Goal: Feedback & Contribution: Submit feedback/report problem

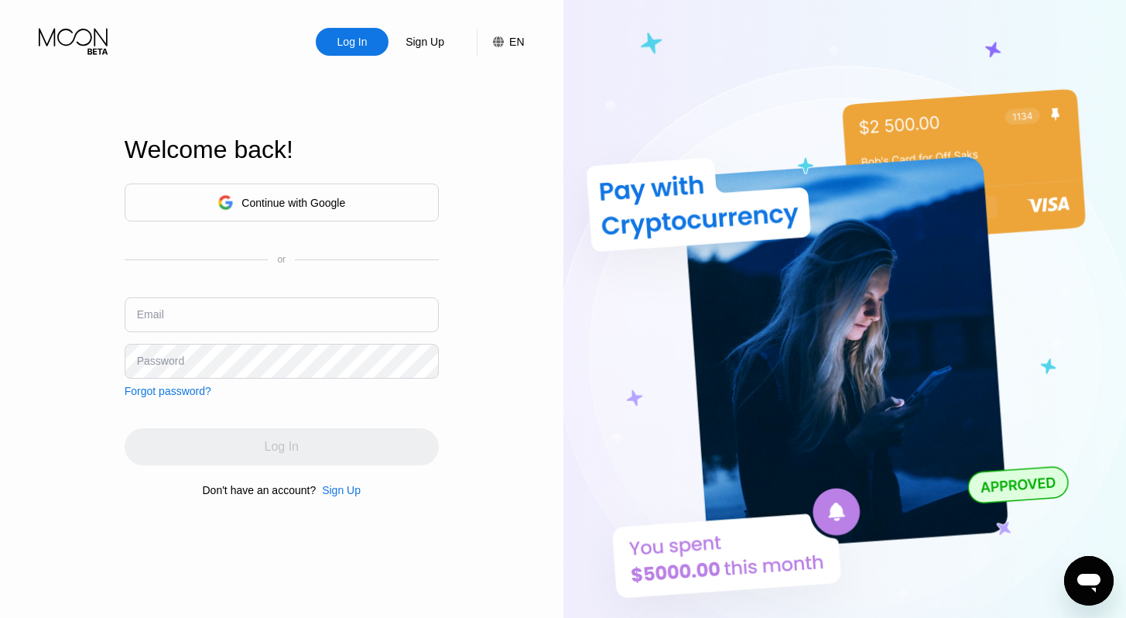
click at [283, 205] on div "Continue with Google" at bounding box center [294, 203] width 104 height 12
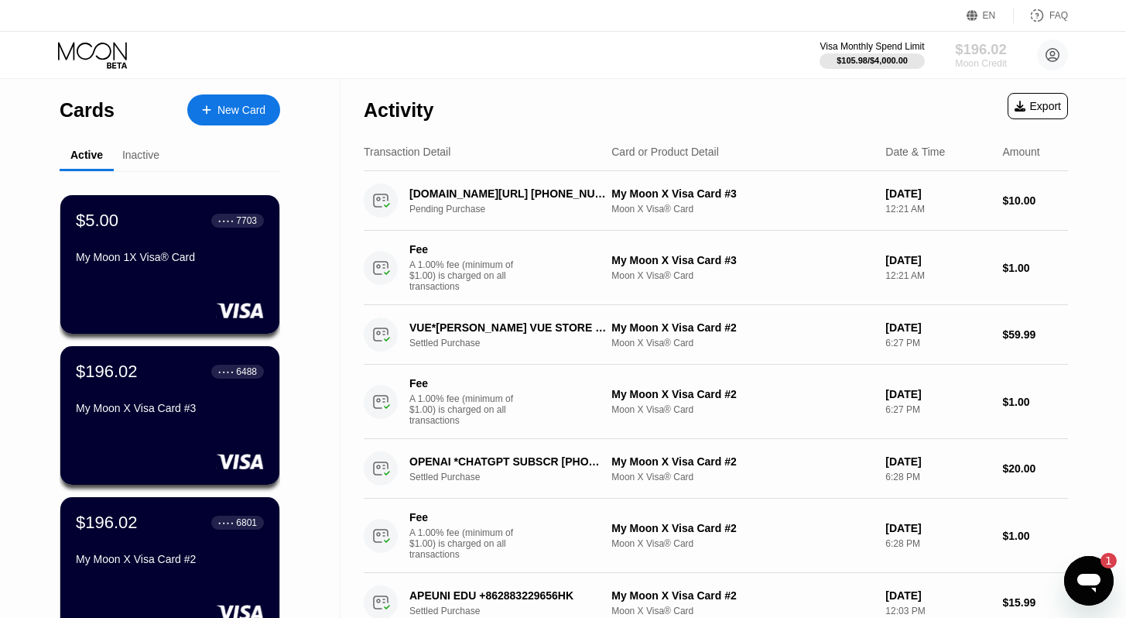
click at [984, 60] on div "Moon Credit" at bounding box center [981, 63] width 52 height 11
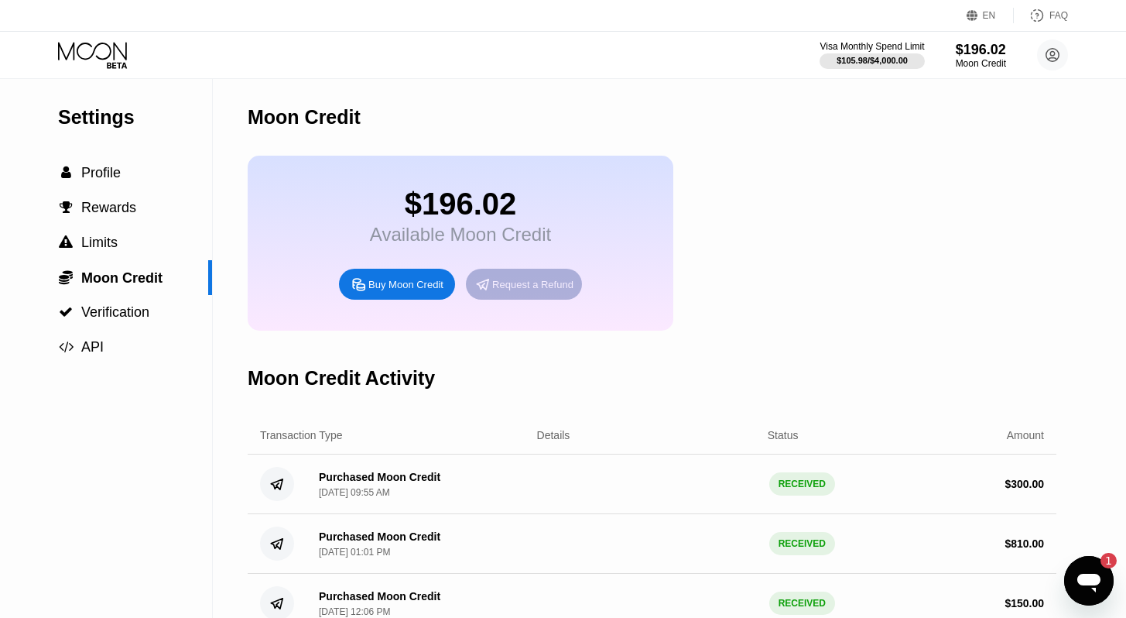
click at [556, 283] on div "Request a Refund" at bounding box center [532, 284] width 81 height 13
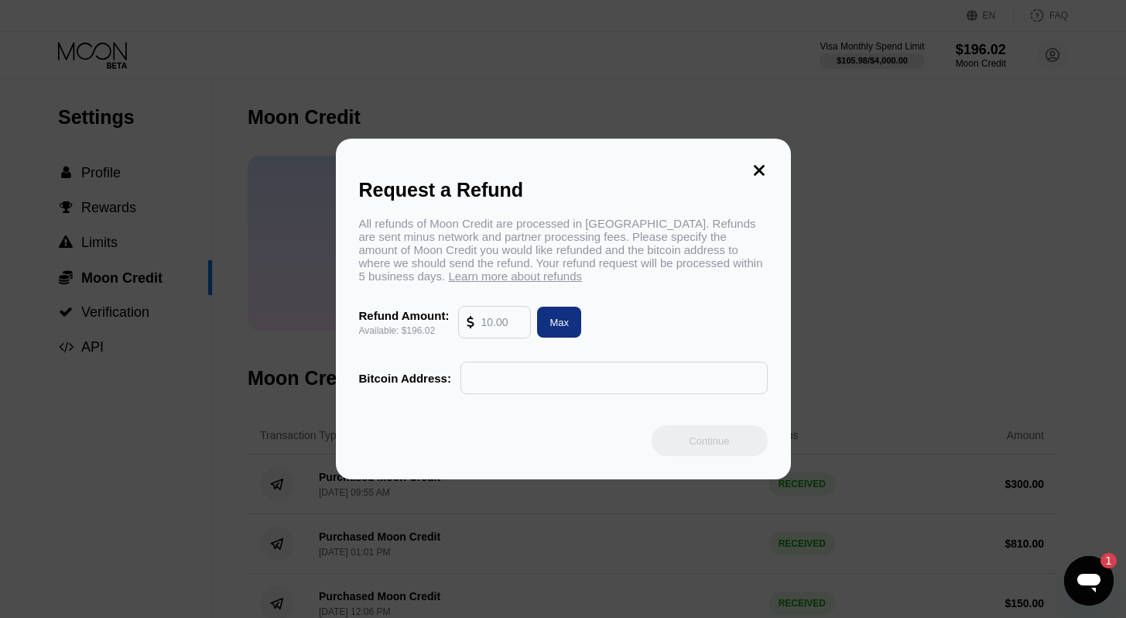
click at [509, 326] on input "text" at bounding box center [502, 322] width 42 height 31
type input "190"
click at [546, 378] on input "text" at bounding box center [614, 377] width 290 height 31
paste input "bc1qsudyk65sq9mq35g9a3kxsfynh7ezt7drx00tas"
type input "bc1qsudyk65sq9mq35g9a3kxsfynh7ezt7drx00tas"
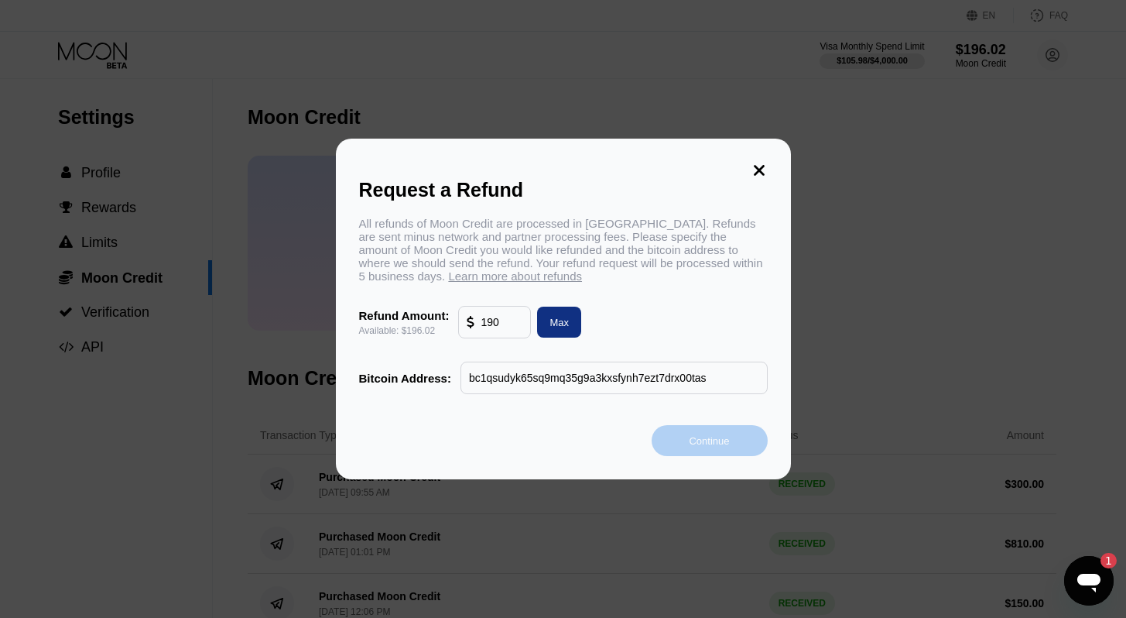
click at [687, 436] on div "Continue" at bounding box center [710, 440] width 116 height 31
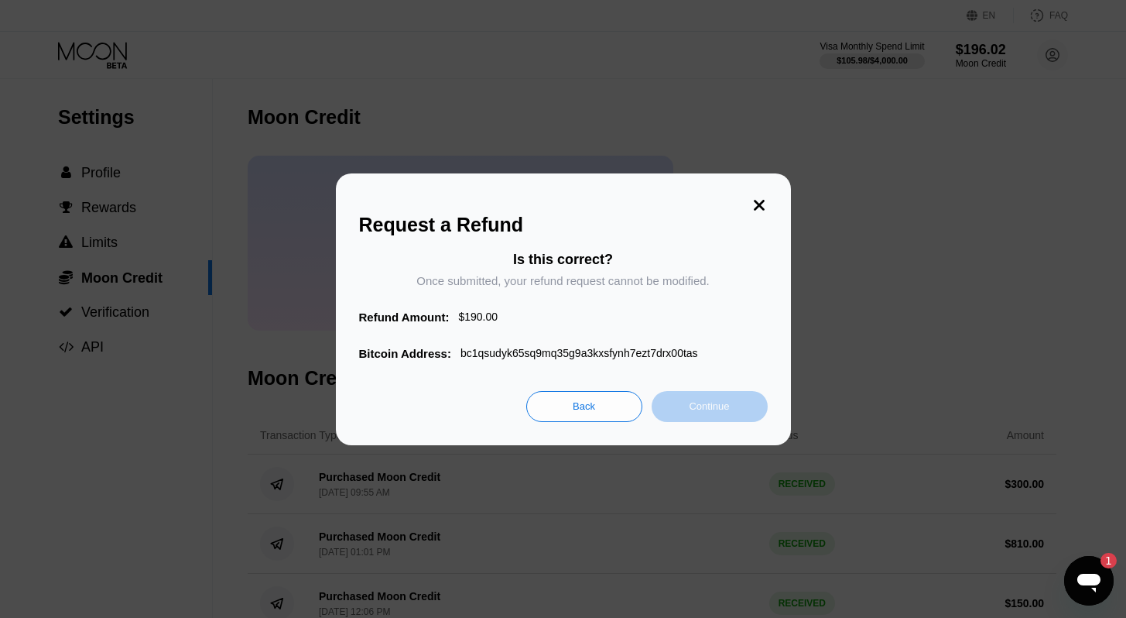
click at [707, 409] on div "Continue" at bounding box center [709, 405] width 40 height 13
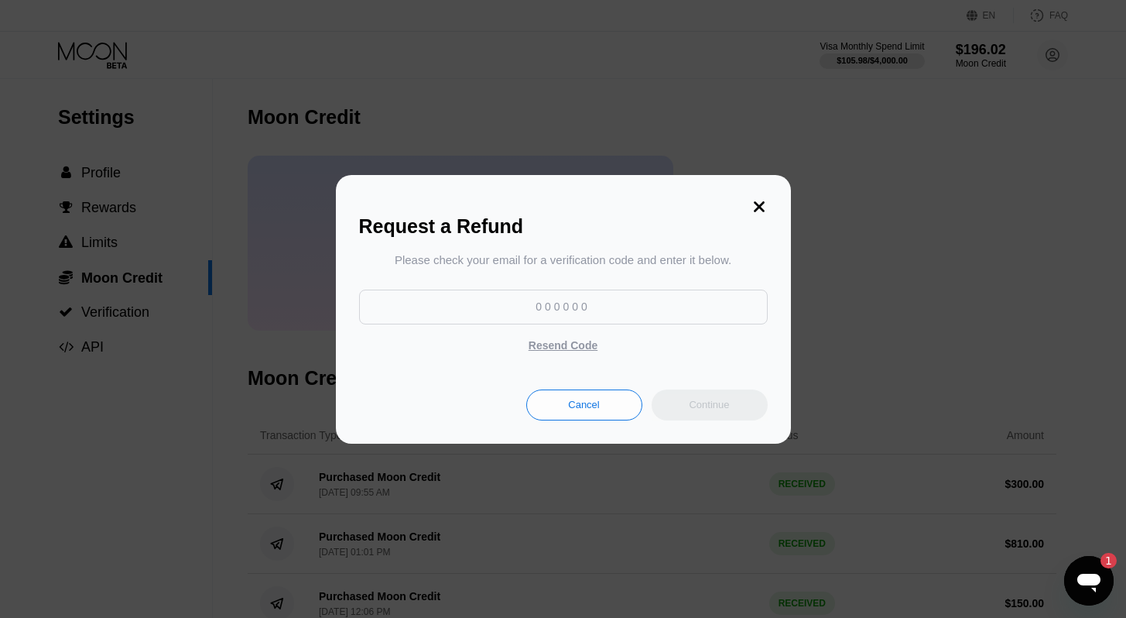
click at [601, 303] on input at bounding box center [563, 307] width 409 height 35
type input "676874"
click at [710, 419] on div "Continue" at bounding box center [710, 404] width 116 height 31
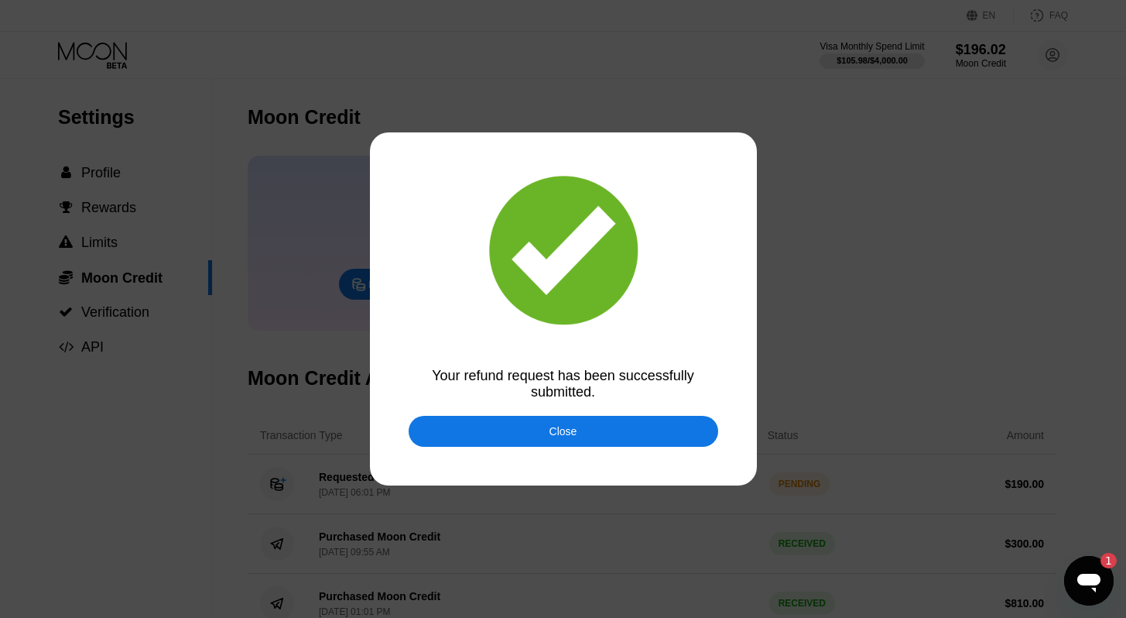
click at [663, 433] on div "Close" at bounding box center [564, 431] width 310 height 31
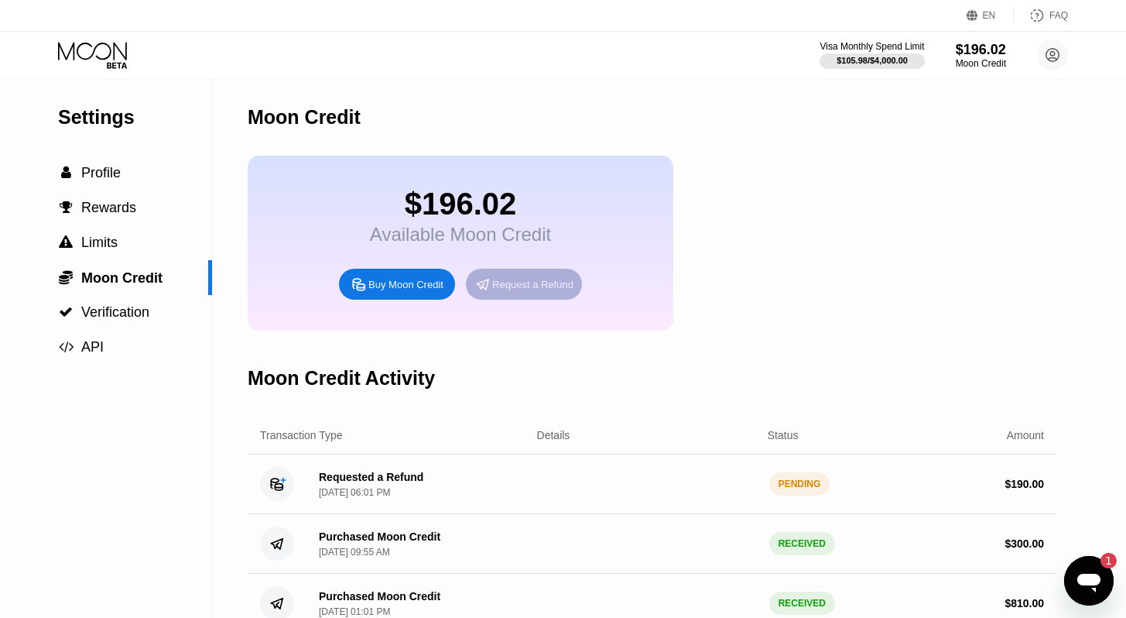
click at [543, 279] on div "Request a Refund" at bounding box center [524, 284] width 116 height 31
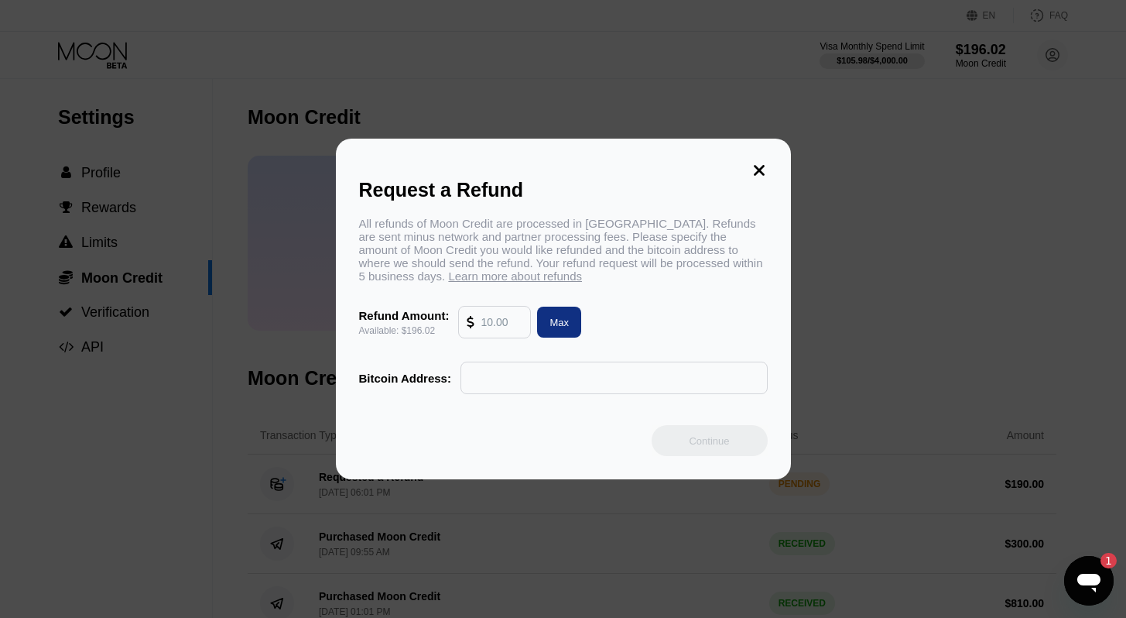
click at [756, 173] on icon at bounding box center [759, 170] width 17 height 17
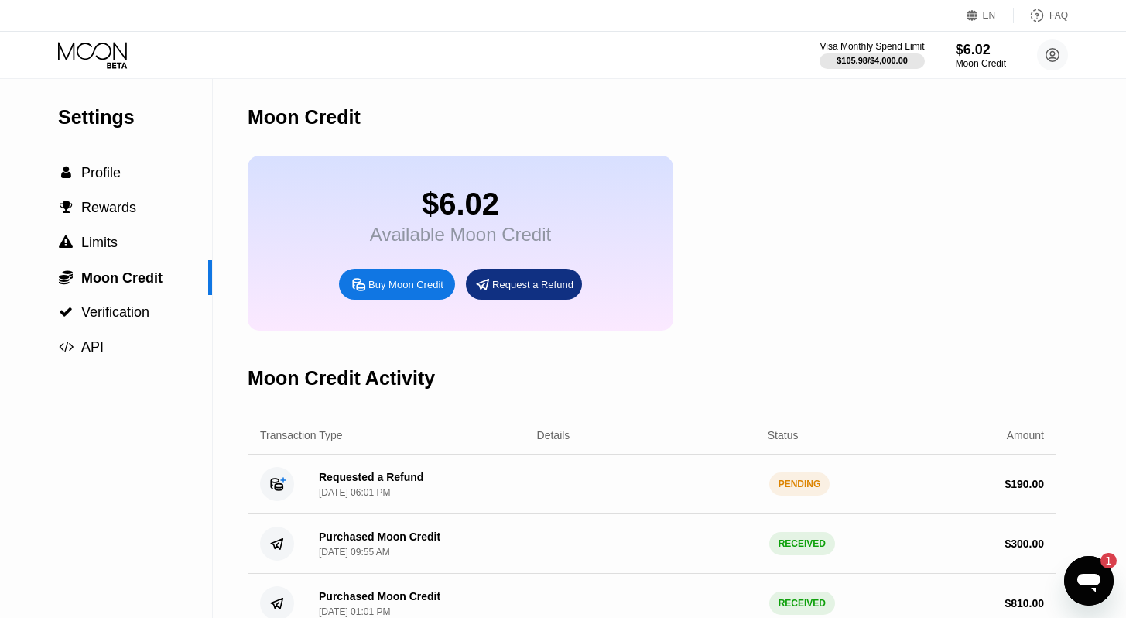
click at [1106, 584] on div "Open messaging window, 1 unread message" at bounding box center [1089, 580] width 46 height 46
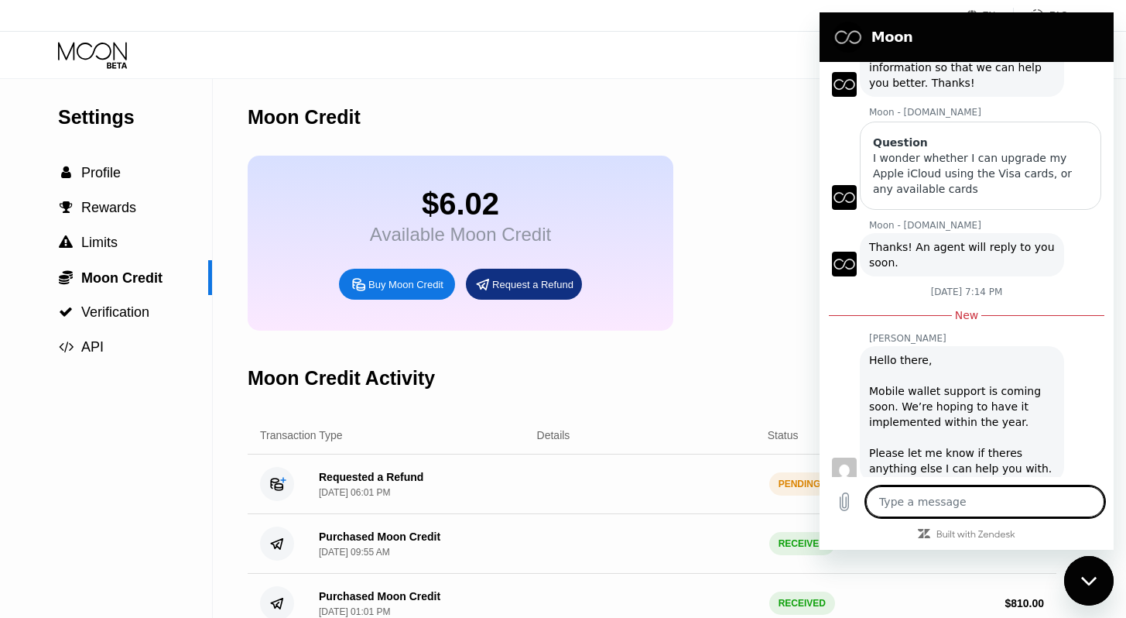
scroll to position [656, 0]
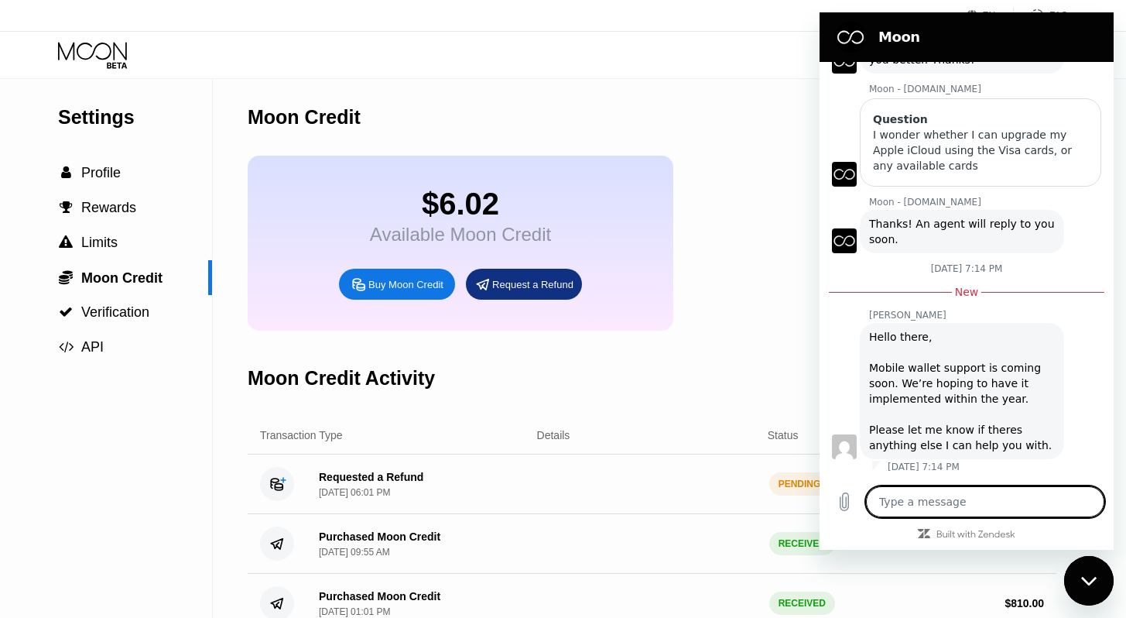
click at [975, 497] on textarea at bounding box center [985, 501] width 238 height 31
type textarea "A"
type textarea "x"
type textarea "Aw"
type textarea "x"
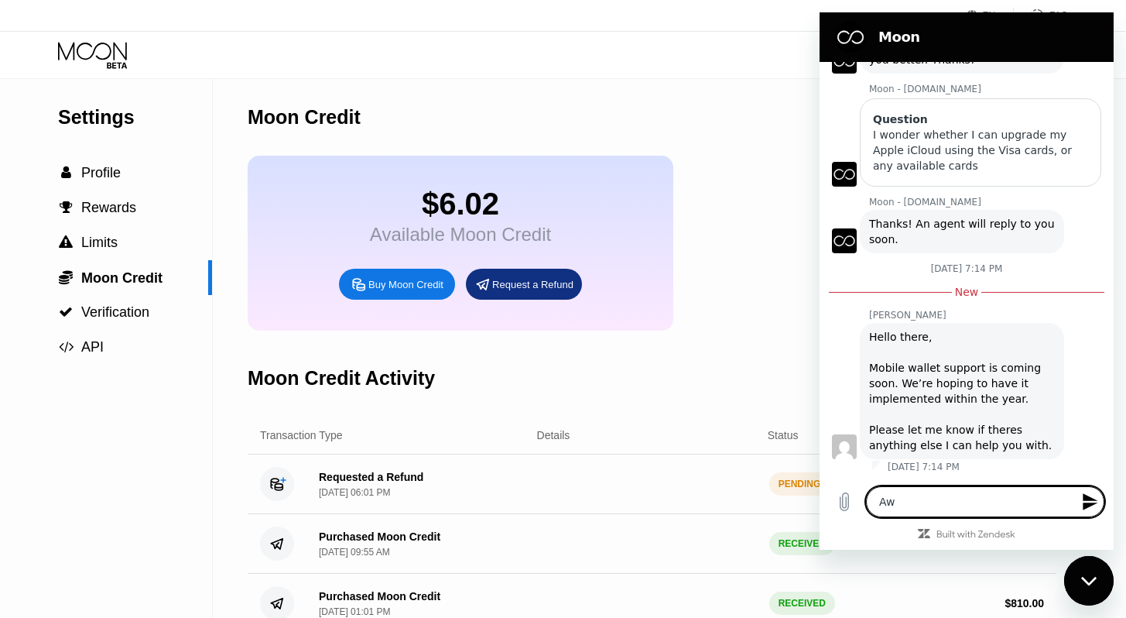
type textarea "Awe"
type textarea "x"
type textarea "Awes"
type textarea "x"
type textarea "Aweso"
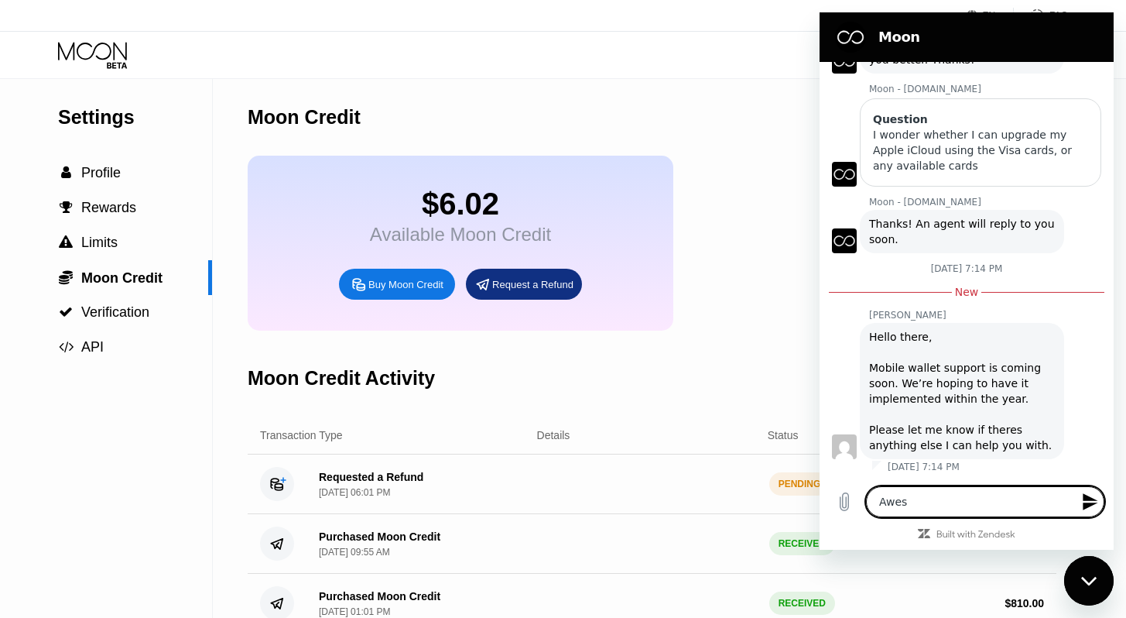
type textarea "x"
type textarea "Awesom"
type textarea "x"
type textarea "Awesome"
type textarea "x"
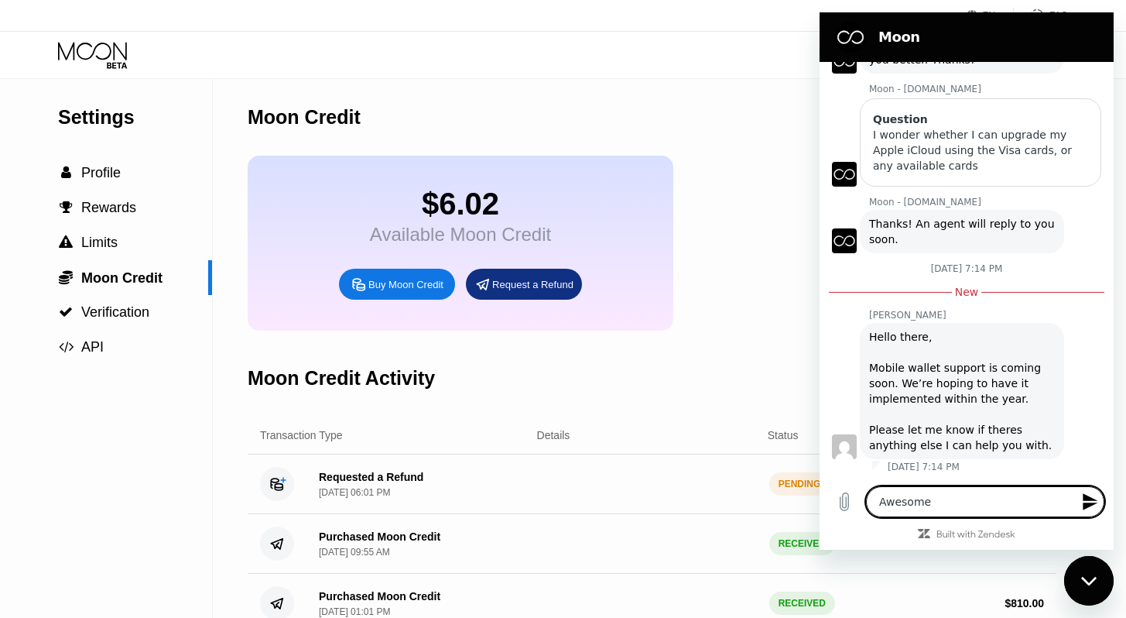
type textarea "Awesome!"
type textarea "x"
type textarea "Awesome!"
type textarea "x"
type textarea "Awesome! L"
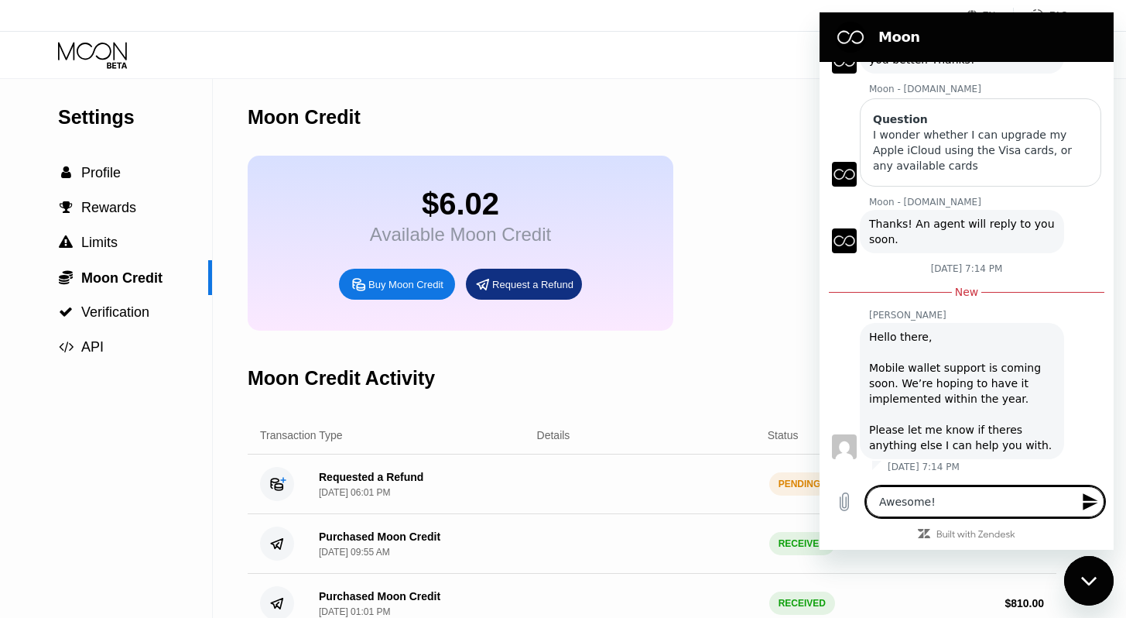
type textarea "x"
type textarea "Awesome! Lo"
type textarea "x"
type textarea "Awesome! Loo"
type textarea "x"
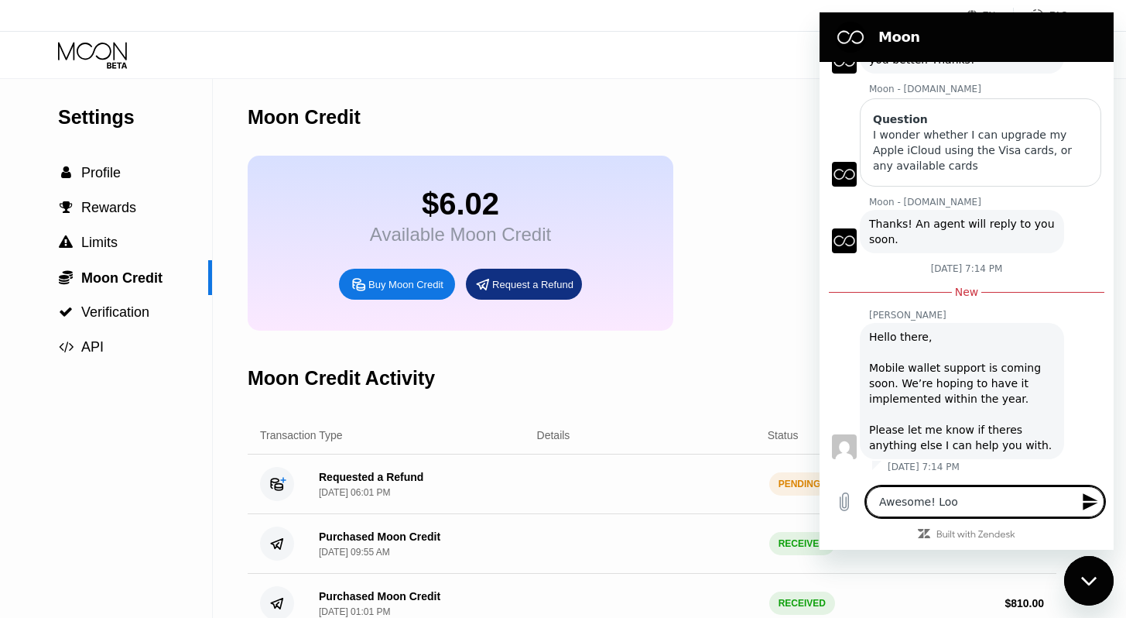
type textarea "Awesome! Look"
type textarea "x"
type textarea "Awesome! Looki"
type textarea "x"
type textarea "Awesome! Lookin"
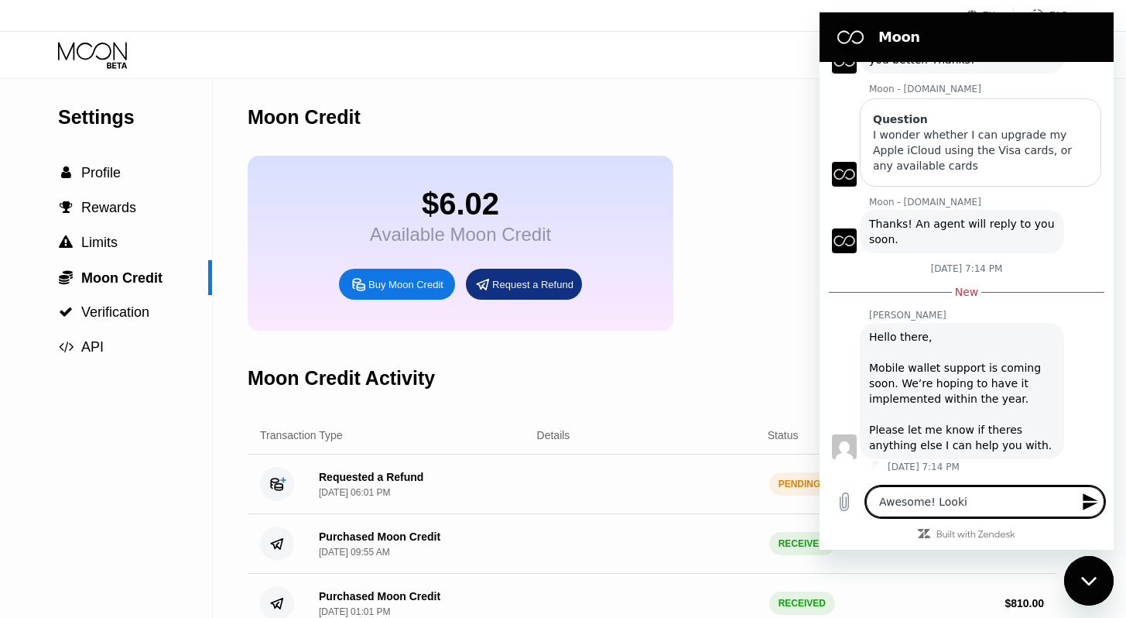
type textarea "x"
type textarea "Awesome! Looking"
type textarea "x"
type textarea "Awesome! Looking"
type textarea "x"
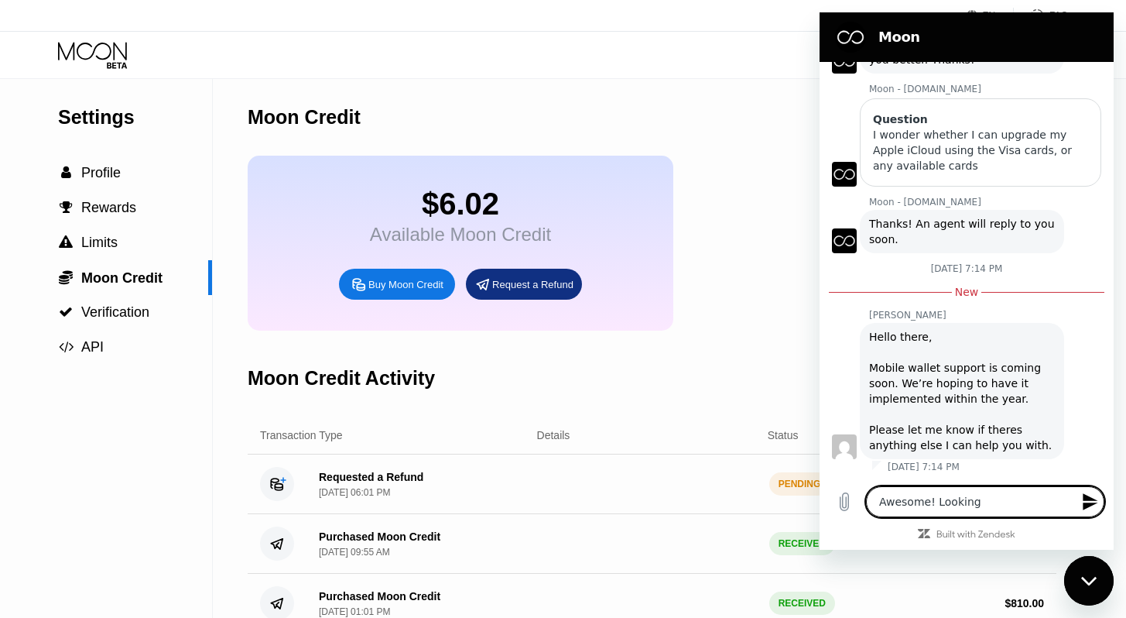
type textarea "Awesome! Looking f"
type textarea "x"
type textarea "Awesome! Looking fo"
type textarea "x"
type textarea "Awesome! Looking for"
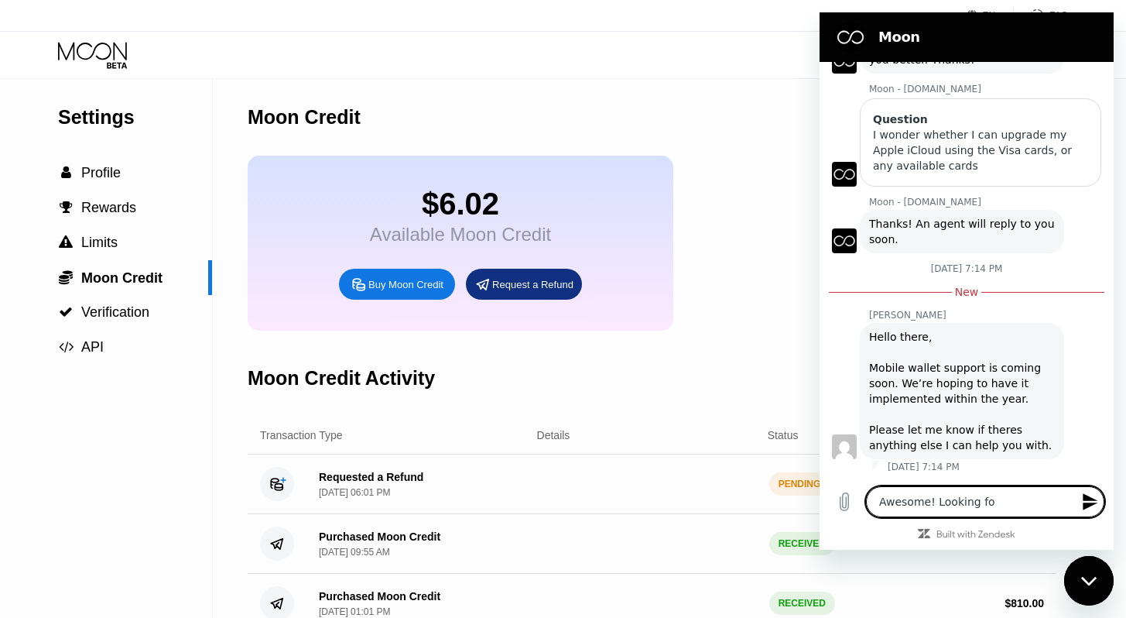
type textarea "x"
type textarea "Awesome! Looking forw"
type textarea "x"
type textarea "Awesome! Looking forwa"
type textarea "x"
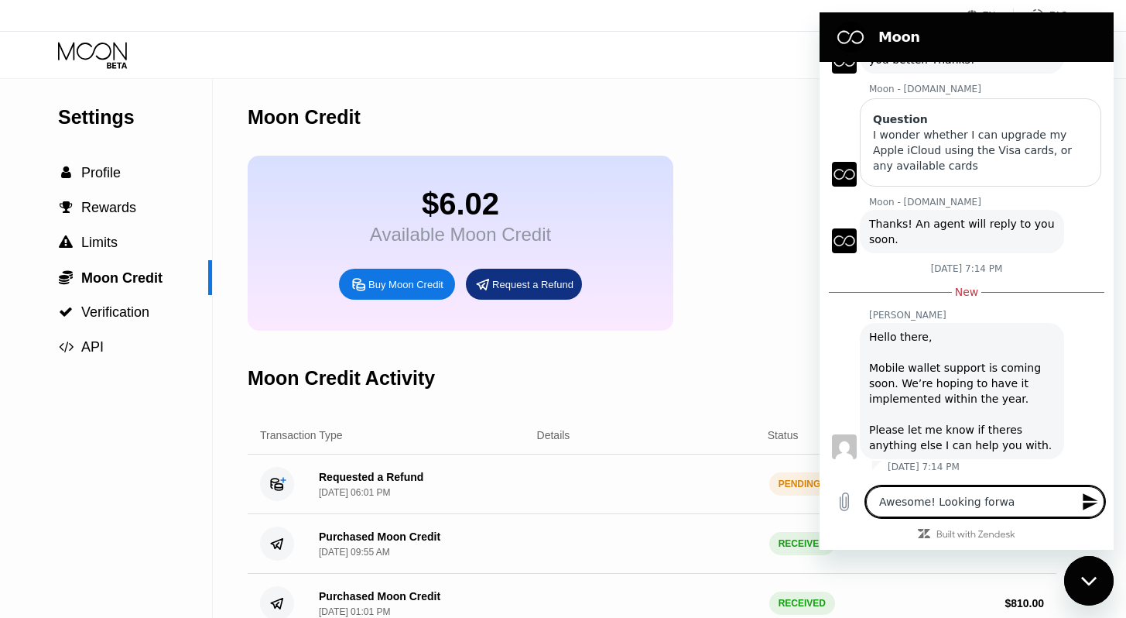
type textarea "Awesome! Looking forwar"
type textarea "x"
type textarea "Awesome! Looking forward"
type textarea "x"
type textarea "Awesome! Looking forward"
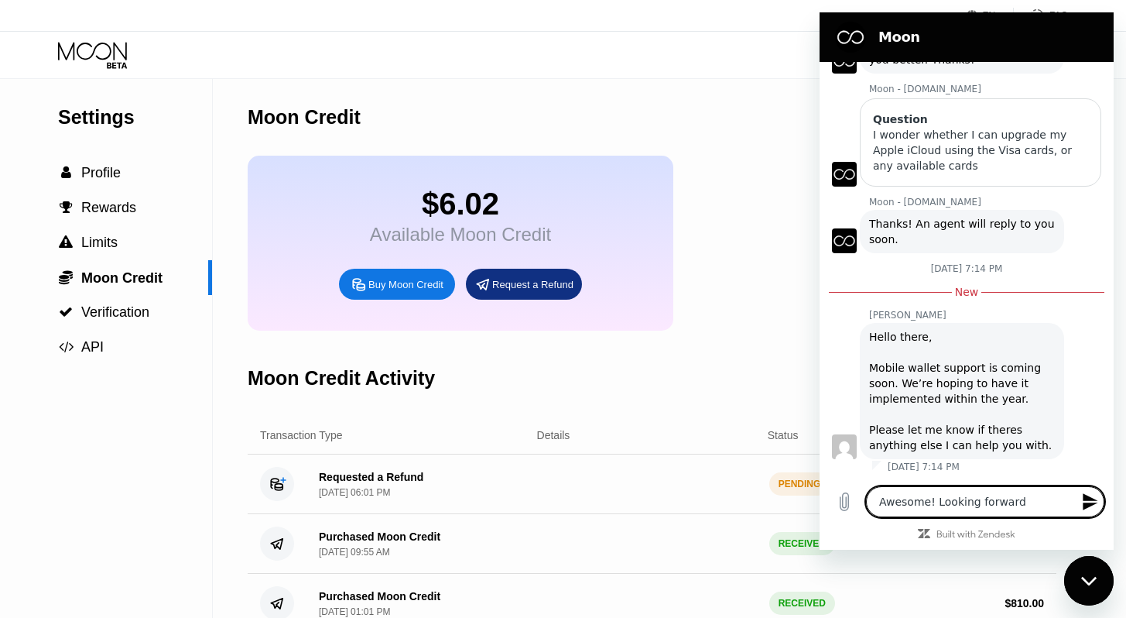
type textarea "x"
type textarea "Awesome! Looking forward t"
type textarea "x"
type textarea "Awesome! Looking forward to"
type textarea "x"
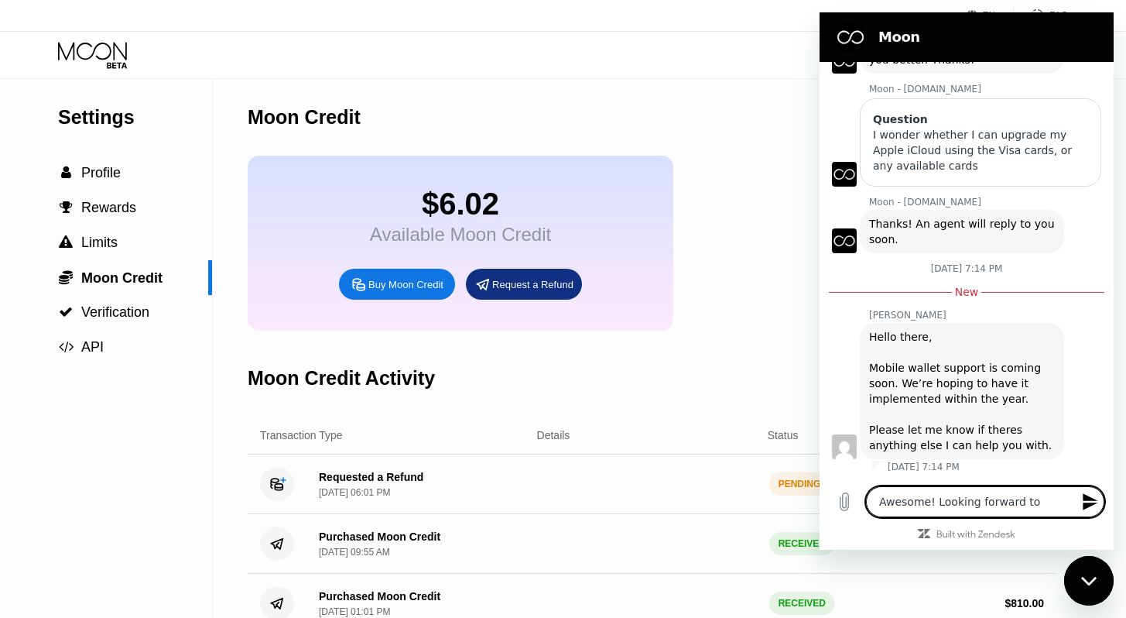
type textarea "Awesome! Looking forward to"
type textarea "x"
type textarea "Awesome! Looking forward to t"
type textarea "x"
type textarea "Awesome! Looking forward to th"
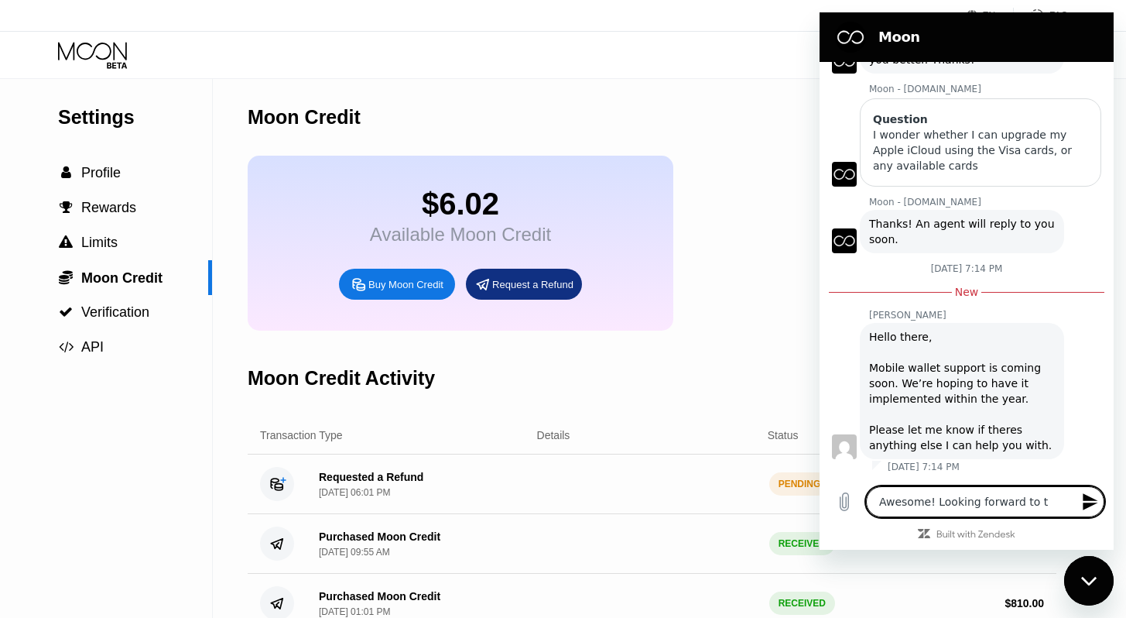
type textarea "x"
type textarea "Awesome! Looking forward to tha"
type textarea "x"
type textarea "Awesome! Looking forward to that"
type textarea "x"
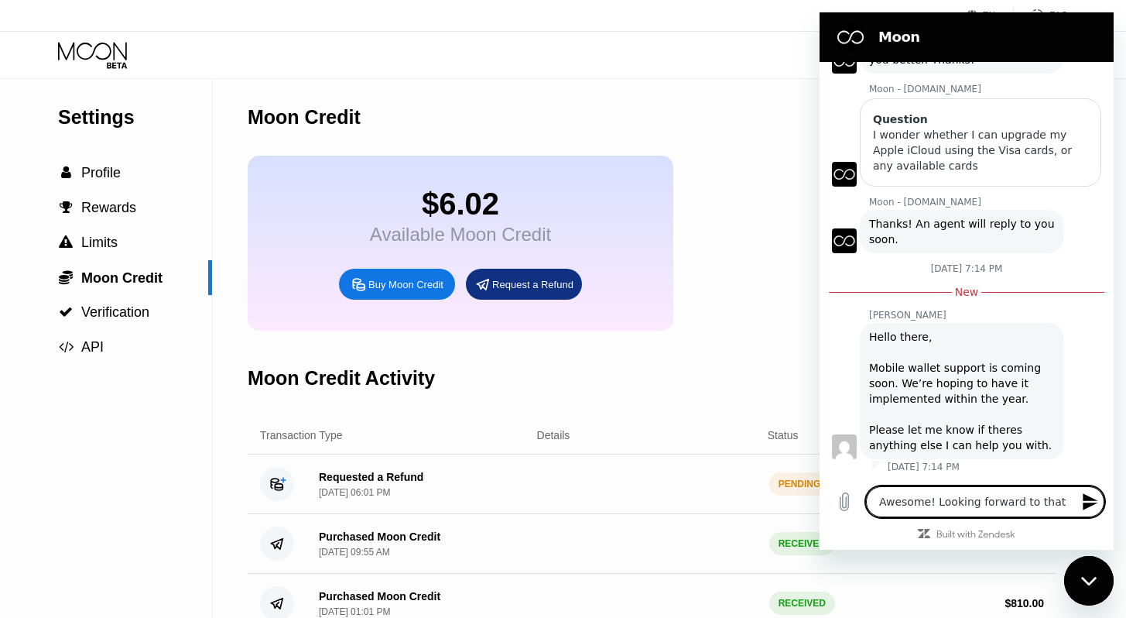
type textarea "Awesome! Looking forward to that."
type textarea "x"
type textarea "Awesome! Looking forward to that."
type textarea "x"
type textarea "Awesome! Looking forward to that. T"
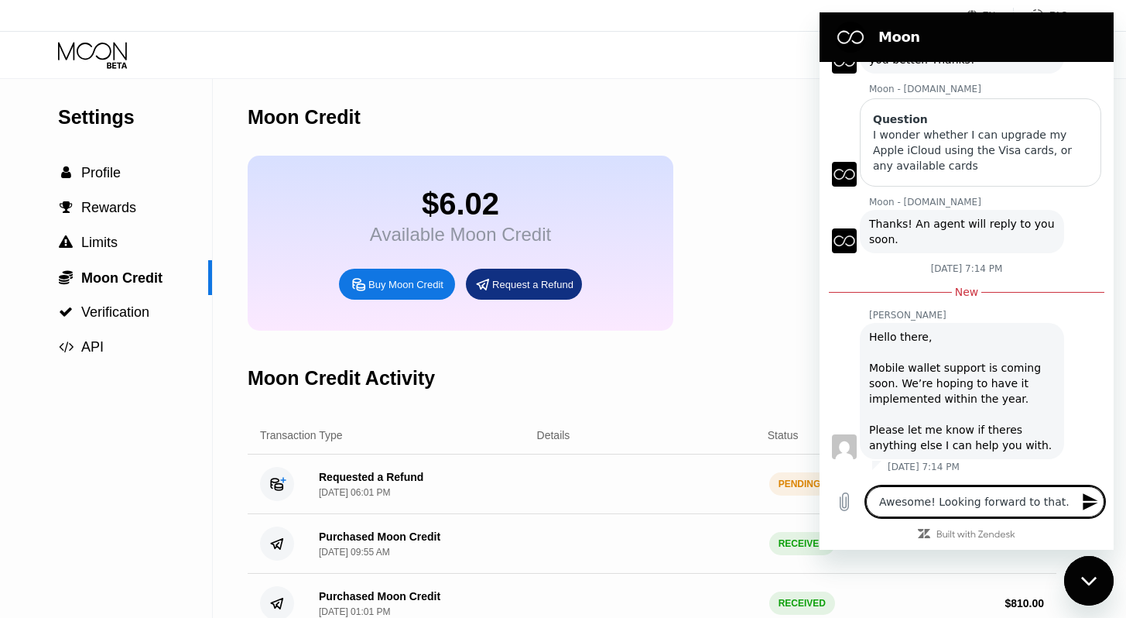
type textarea "x"
type textarea "Awesome! Looking forward to that. Ti"
type textarea "x"
type textarea "Awesome! Looking forward to that. Til"
type textarea "x"
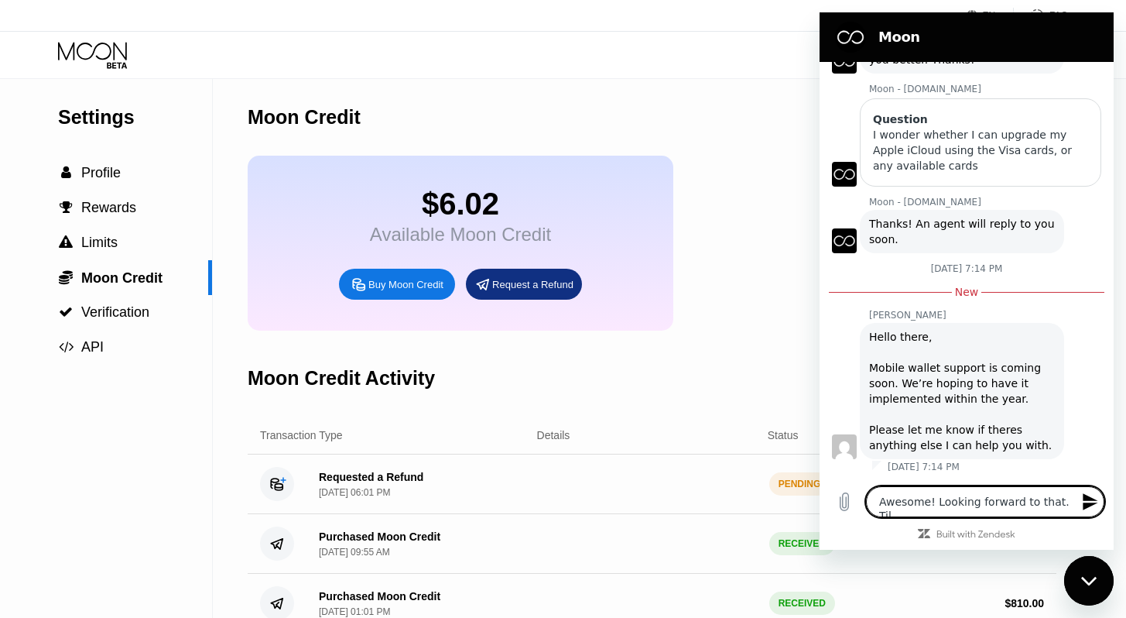
type textarea "Awesome! Looking forward to that. Till"
type textarea "x"
type textarea "Awesome! Looking forward to that. Till"
type textarea "x"
type textarea "Awesome! Looking forward to that. Till n"
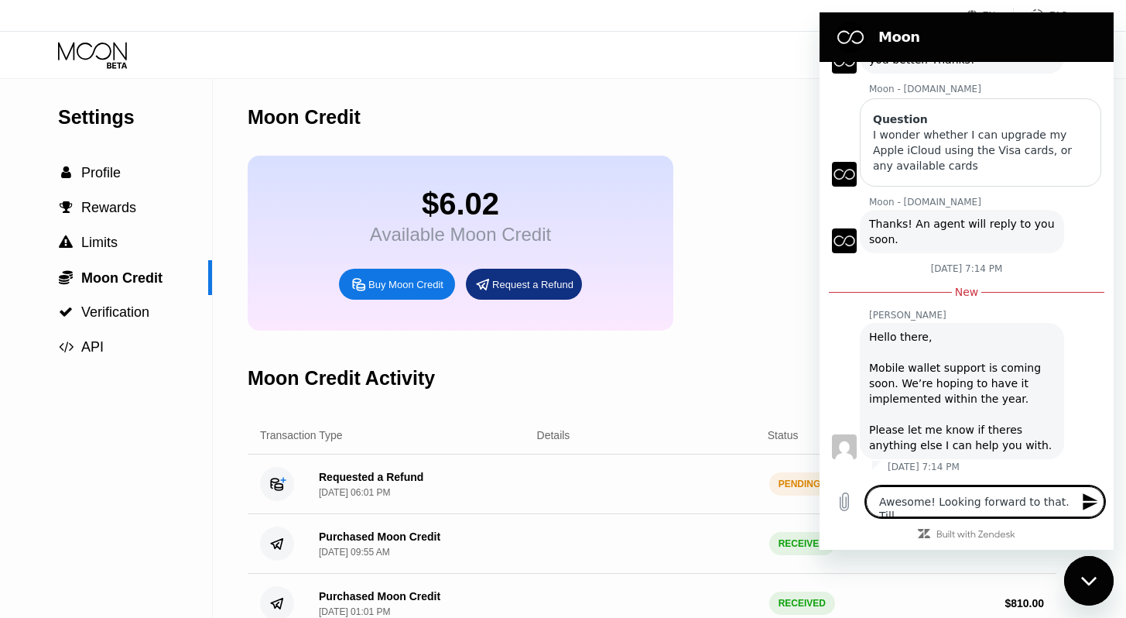
type textarea "x"
type textarea "Awesome! Looking forward to that. Till no"
type textarea "x"
type textarea "Awesome! Looking forward to that. Till no"
type textarea "x"
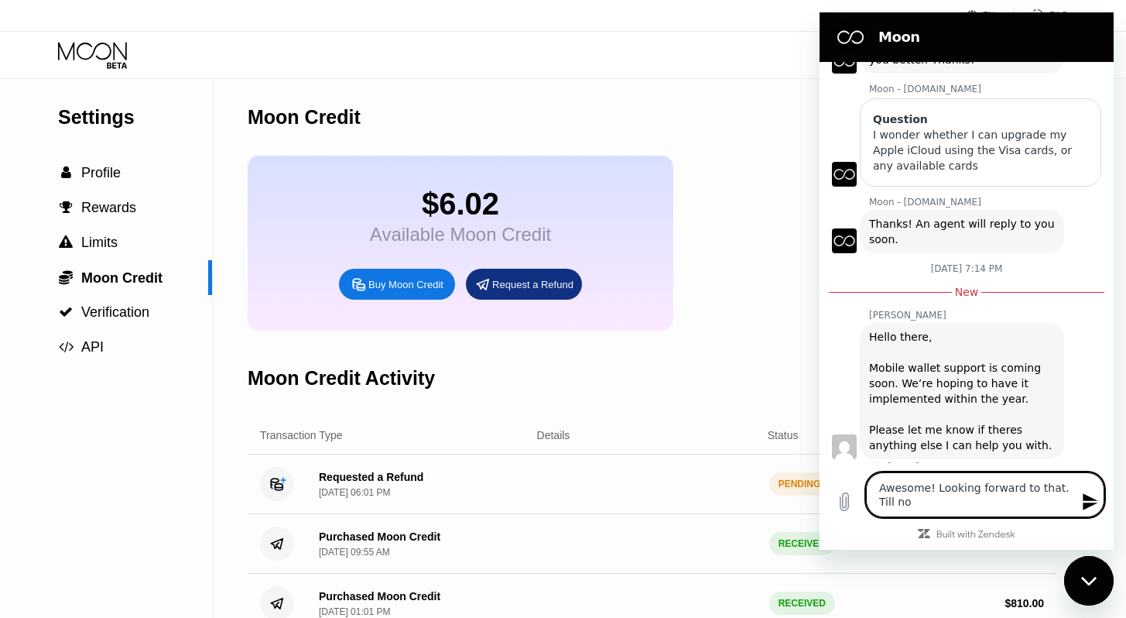
type textarea "Awesome! Looking forward to that. Till no w"
type textarea "x"
type textarea "Awesome! Looking forward to that. Till no"
type textarea "x"
type textarea "Awesome! Looking forward to that. Till no"
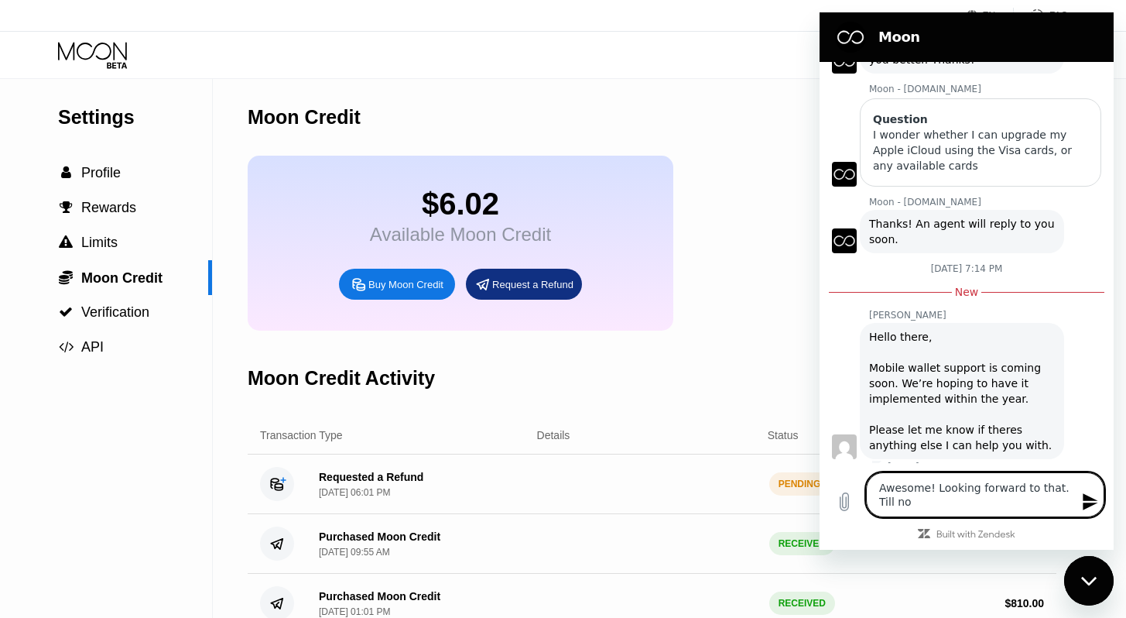
type textarea "x"
type textarea "Awesome! Looking forward to that. Till now"
type textarea "x"
type textarea "Awesome! Looking forward to that. Till now"
type textarea "x"
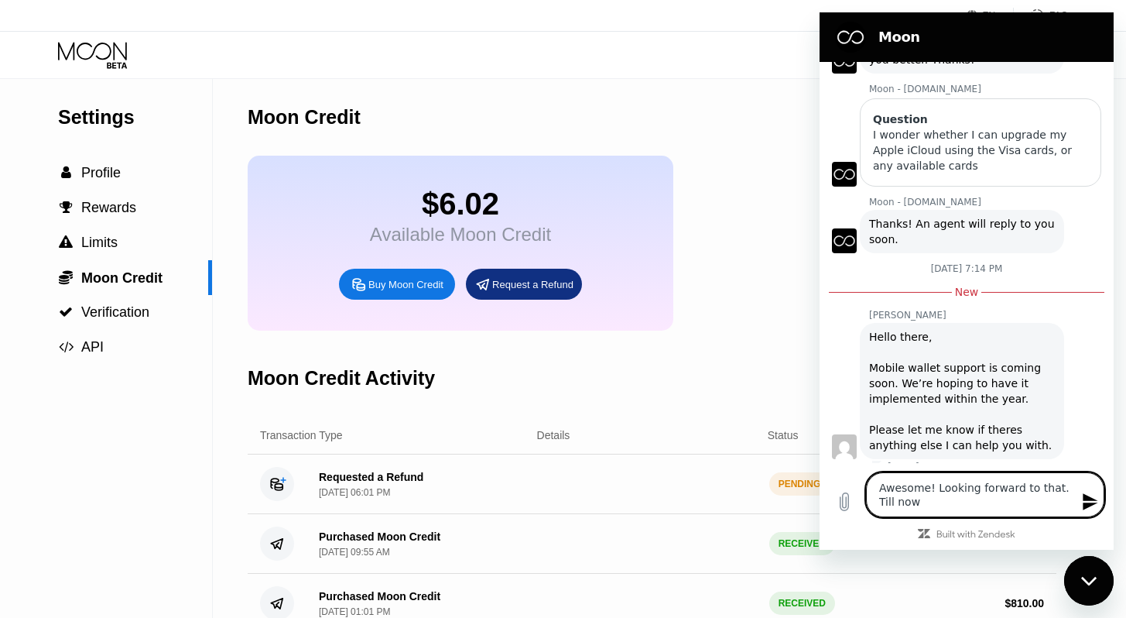
type textarea "Awesome! Looking forward to that. Till now I"
type textarea "x"
type textarea "Awesome! Looking forward to that. Till now I'"
type textarea "x"
type textarea "Awesome! Looking forward to that. Till now I'v"
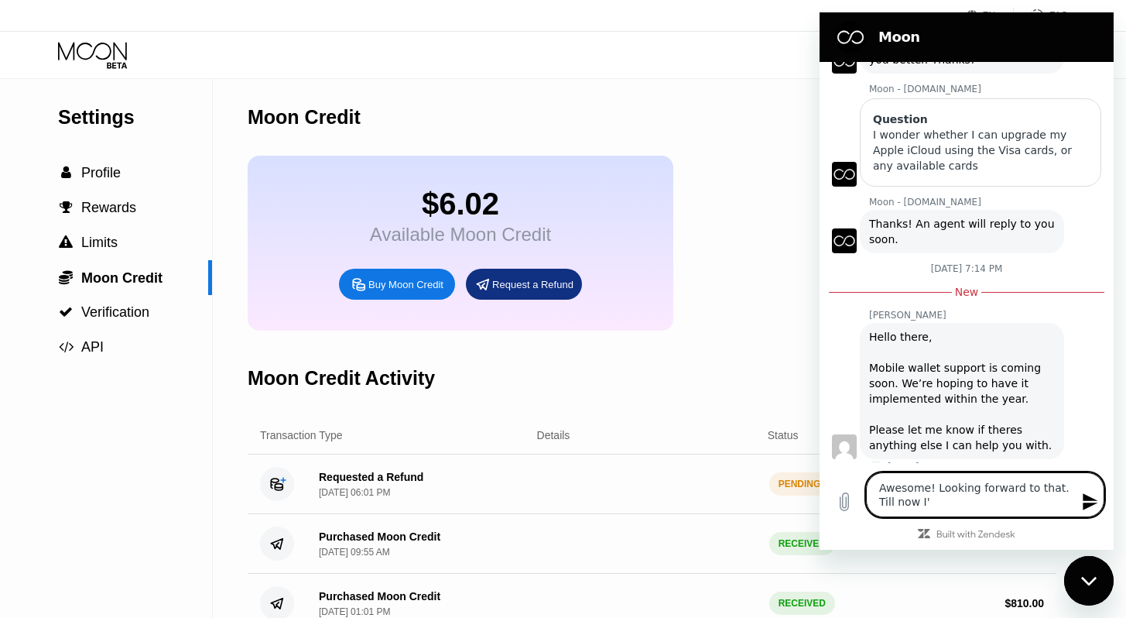
type textarea "x"
type textarea "Awesome! Looking forward to that. Till now I've"
type textarea "x"
type textarea "Awesome! Looking forward to that. Till now I've"
type textarea "x"
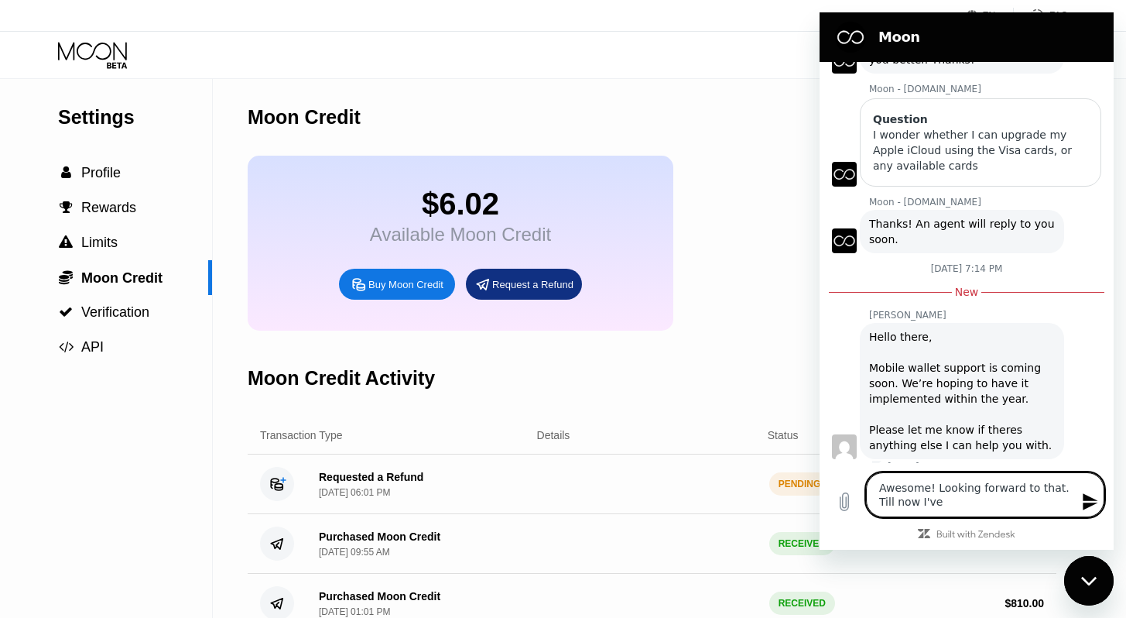
type textarea "Awesome! Looking forward to that. Till now I've b"
type textarea "x"
type textarea "Awesome! Looking forward to that. Till now I've be"
type textarea "x"
type textarea "Awesome! Looking forward to that. Till now I've bee"
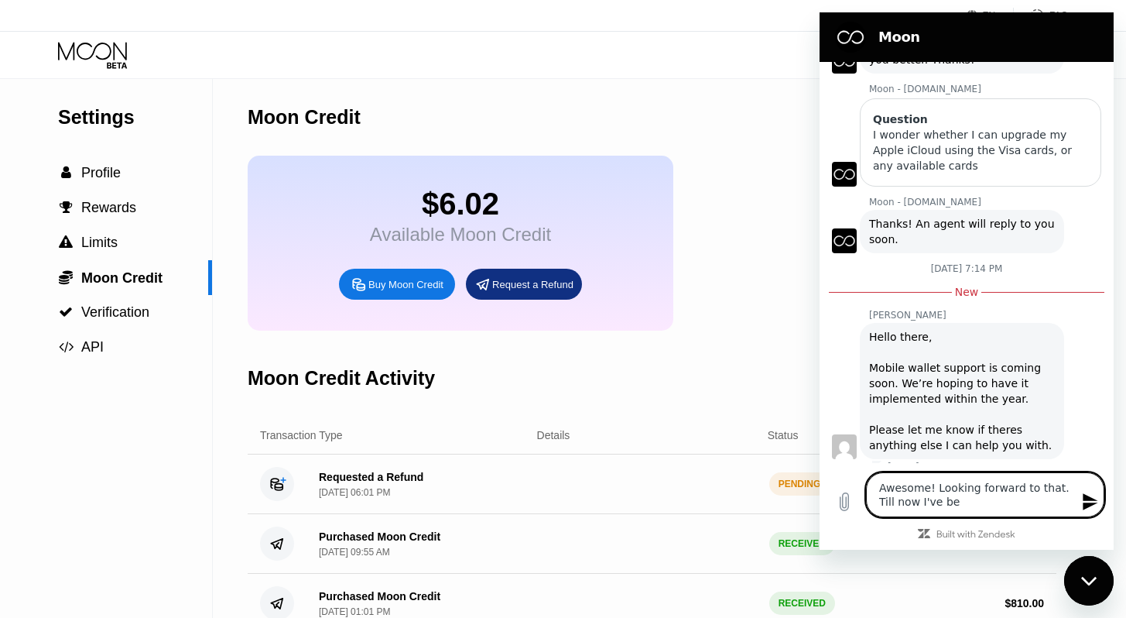
type textarea "x"
type textarea "Awesome! Looking forward to that. Till now I've been"
type textarea "x"
type textarea "Awesome! Looking forward to that. Till now I've been"
type textarea "x"
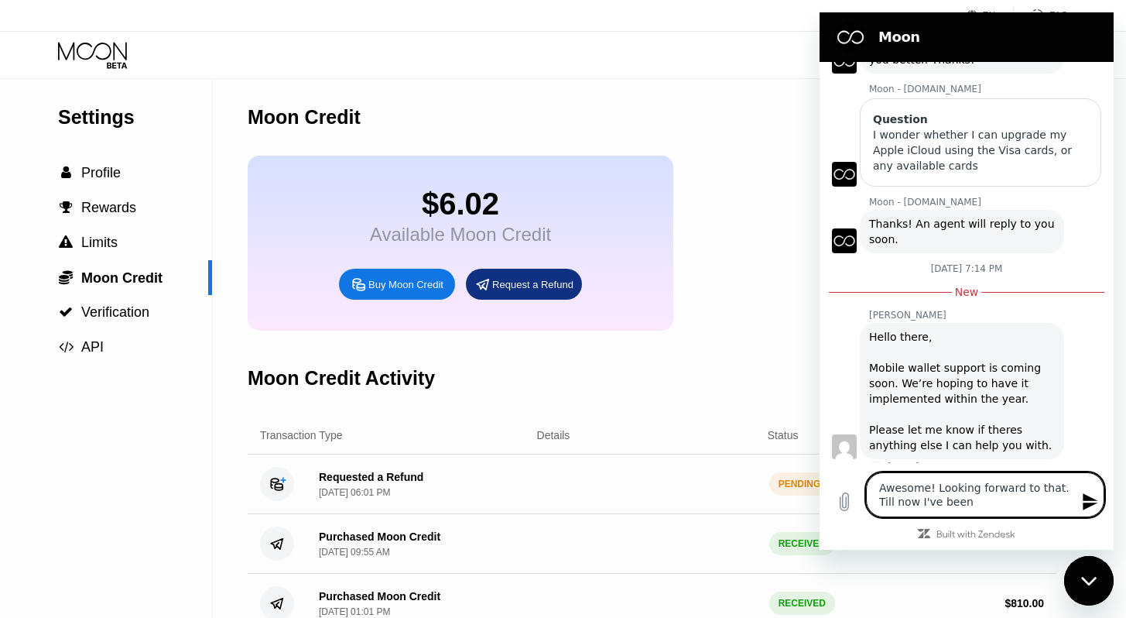
type textarea "Awesome! Looking forward to that. Till now I've been e"
type textarea "x"
type textarea "Awesome! Looking forward to that. Till now I've been em"
type textarea "x"
type textarea "Awesome! Looking forward to that. Till now I've been emj"
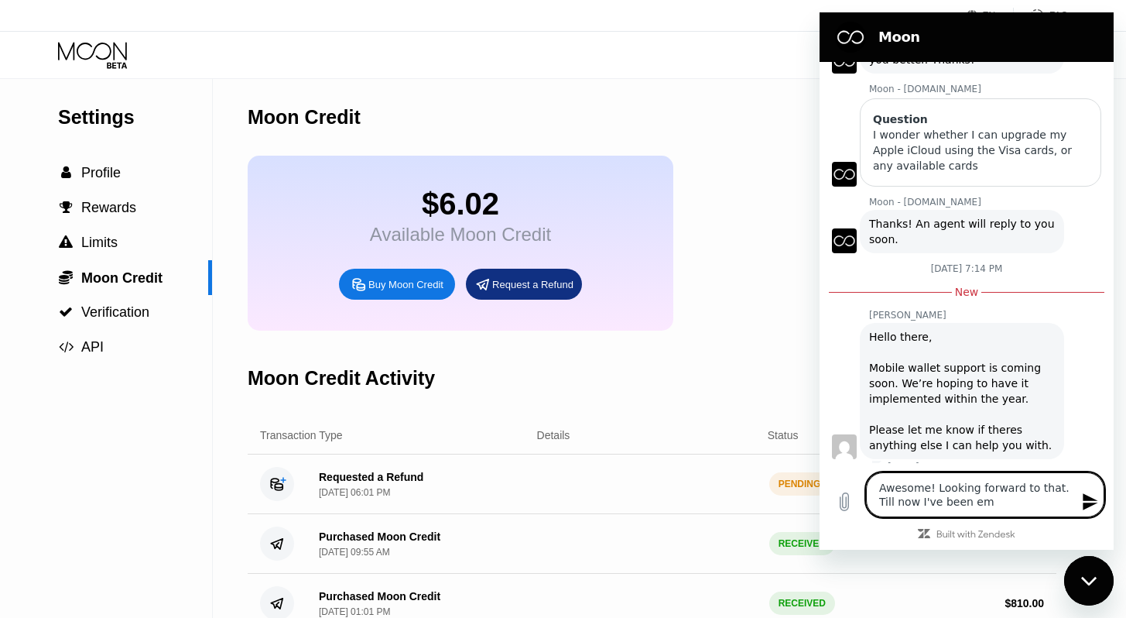
type textarea "x"
type textarea "Awesome! Looking forward to that. Till now I've been emjo"
type textarea "x"
type textarea "Awesome! Looking forward to that. Till now I've been emj"
type textarea "x"
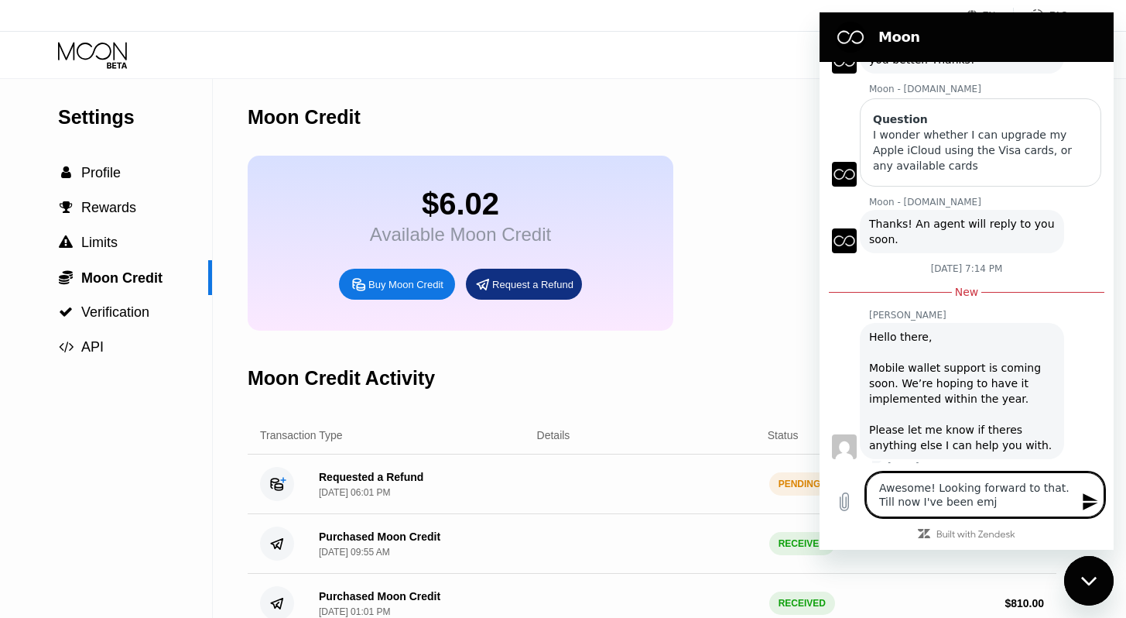
type textarea "Awesome! Looking forward to that. Till now I've been em"
type textarea "x"
type textarea "Awesome! Looking forward to that. Till now I've been e"
type textarea "x"
type textarea "Awesome! Looking forward to that. Till now I've been en"
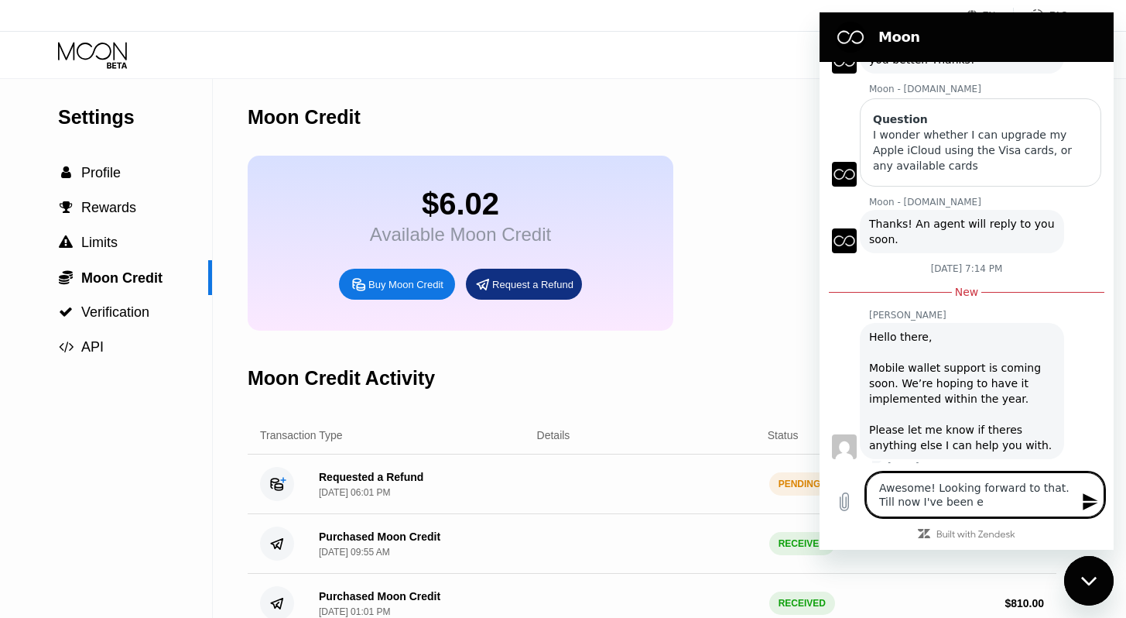
type textarea "x"
type textarea "Awesome! Looking forward to that. Till now I've been enj"
type textarea "x"
type textarea "Awesome! Looking forward to that. Till now I've been enjo"
type textarea "x"
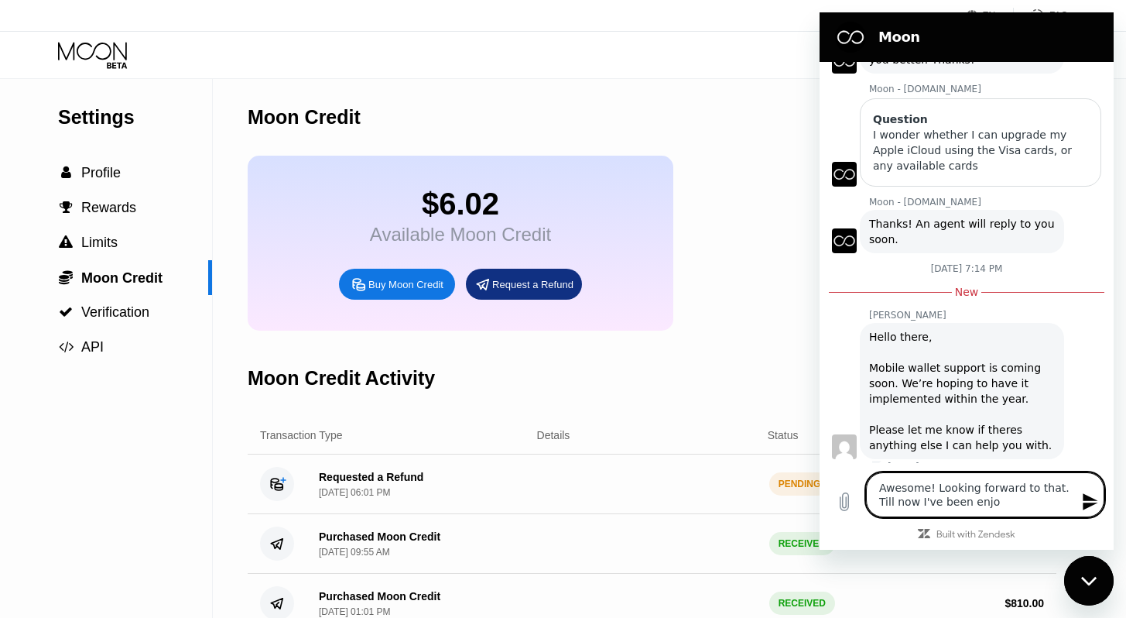
type textarea "Awesome! Looking forward to that. Till now I've been enjoy"
type textarea "x"
type textarea "Awesome! Looking forward to that. Till now I've been enjoyi"
type textarea "x"
type textarea "Awesome! Looking forward to that. Till now I've been enjoyin"
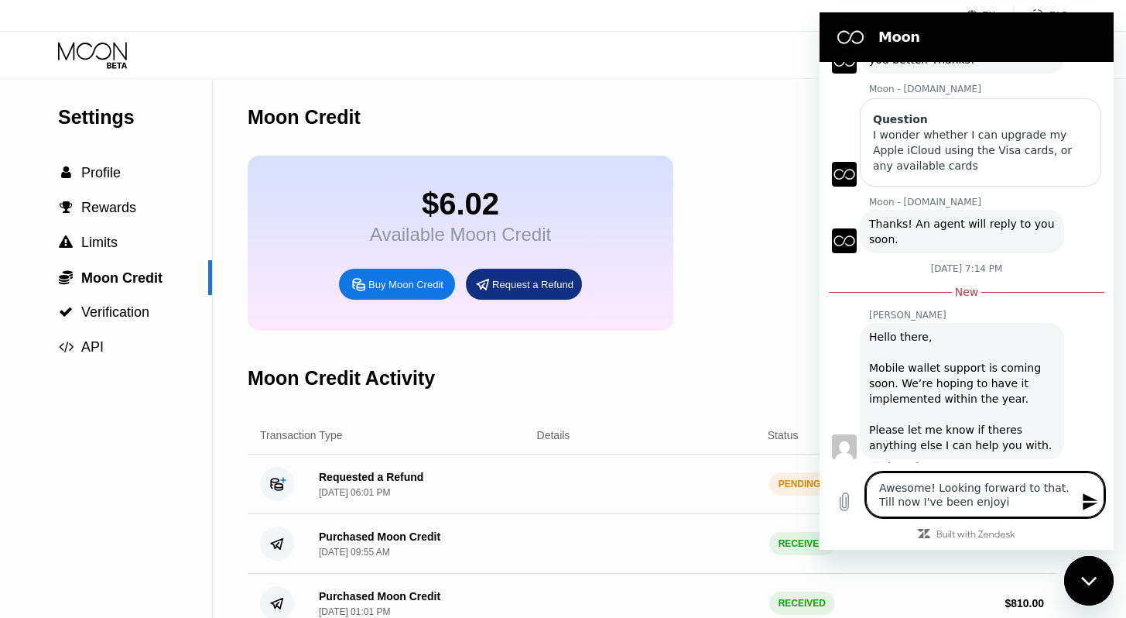
type textarea "x"
type textarea "Awesome! Looking forward to that. Till now I've been enjoyinh"
type textarea "x"
type textarea "Awesome! Looking forward to that. Till now I've been enjoyin"
type textarea "x"
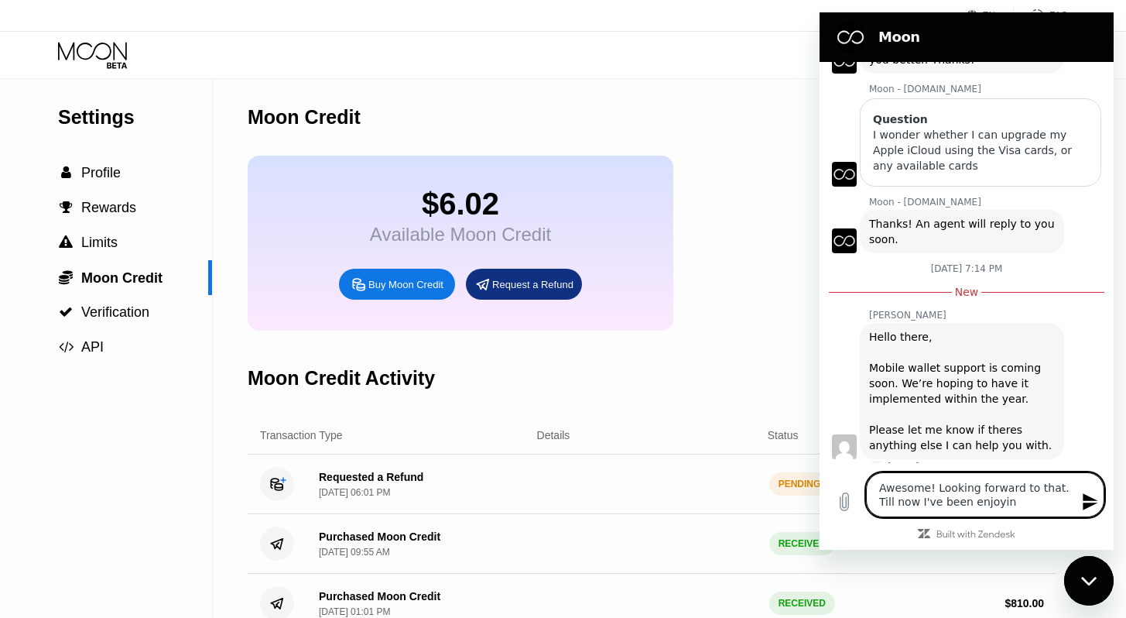
type textarea "Awesome! Looking forward to that. Till now I've been enjoying"
type textarea "x"
type textarea "Awesome! Looking forward to that. Till now I've been enjoying"
type textarea "x"
type textarea "Awesome! Looking forward to that. Till now I've been enjoying t"
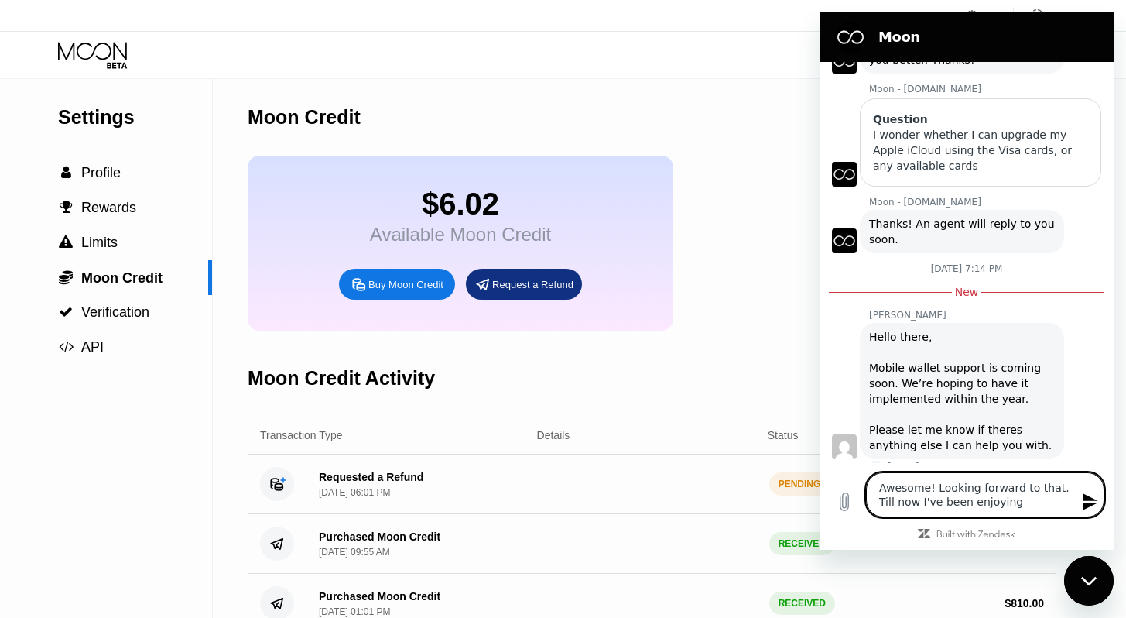
type textarea "x"
type textarea "Awesome! Looking forward to that. Till now I've been enjoying th"
type textarea "x"
type textarea "Awesome! Looking forward to that. Till now I've been enjoying the"
type textarea "x"
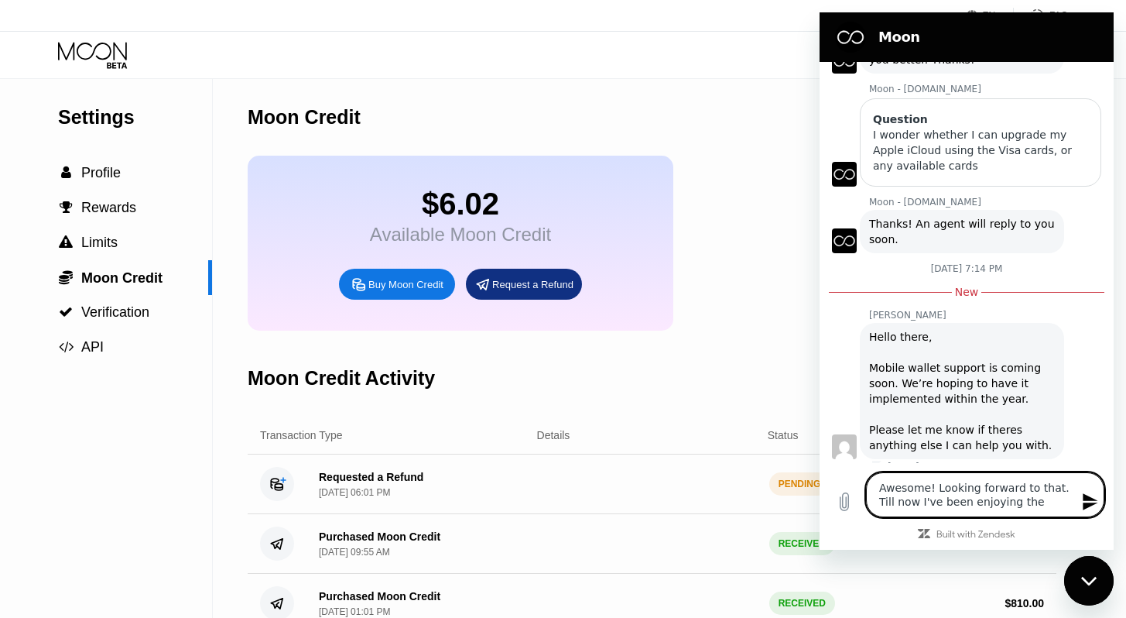
type textarea "Awesome! Looking forward to that. Till now I've been enjoying the"
type textarea "x"
type textarea "Awesome! Looking forward to that. Till now I've been enjoying the M"
type textarea "x"
type textarea "Awesome! Looking forward to that. Till now I've been enjoying the Mo"
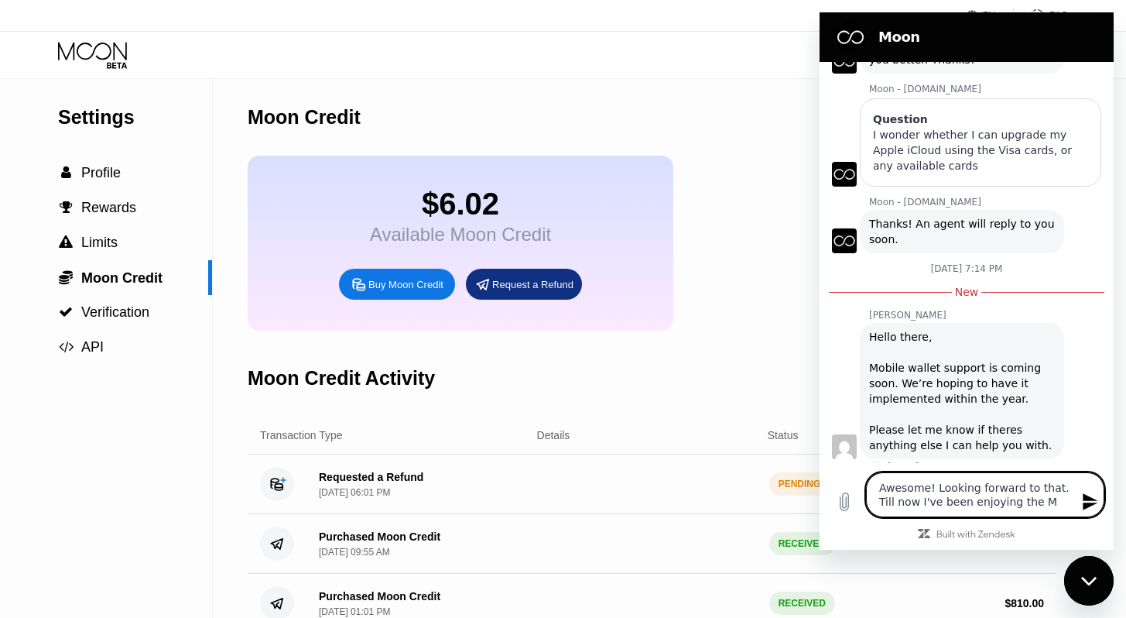
type textarea "x"
type textarea "Awesome! Looking forward to that. Till now I've been enjoying the Moo"
type textarea "x"
type textarea "Awesome! Looking forward to that. Till now I've been enjoying the Moon"
type textarea "x"
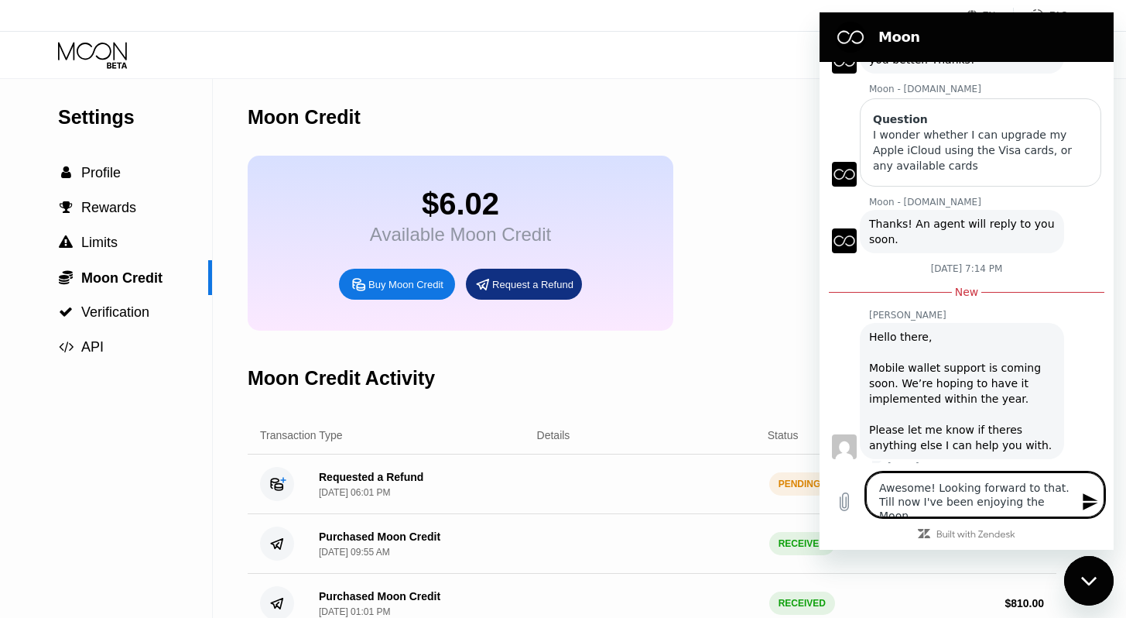
type textarea "Awesome! Looking forward to that. Till now I've been enjoying the Moon"
type textarea "x"
type textarea "Awesome! Looking forward to that. Till now I've been enjoying the Moon s"
type textarea "x"
type textarea "Awesome! Looking forward to that. Till now I've been enjoying the Moon sp"
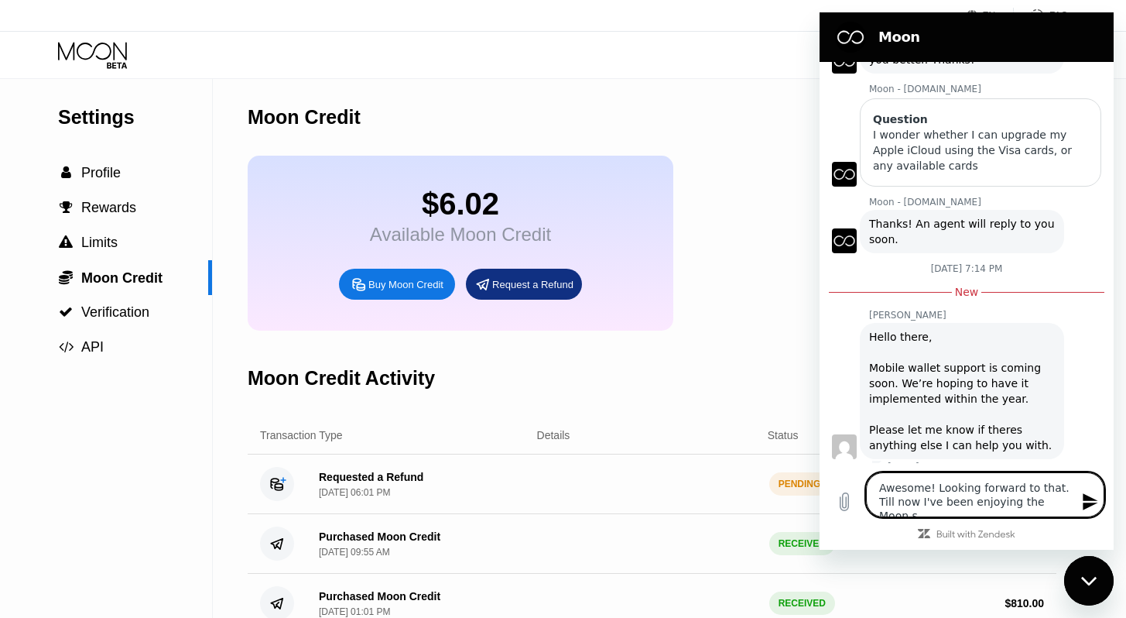
type textarea "x"
type textarea "Awesome! Looking forward to that. Till now I've been enjoying the Moon s"
type textarea "x"
type textarea "Awesome! Looking forward to that. Till now I've been enjoying the Moon so"
type textarea "x"
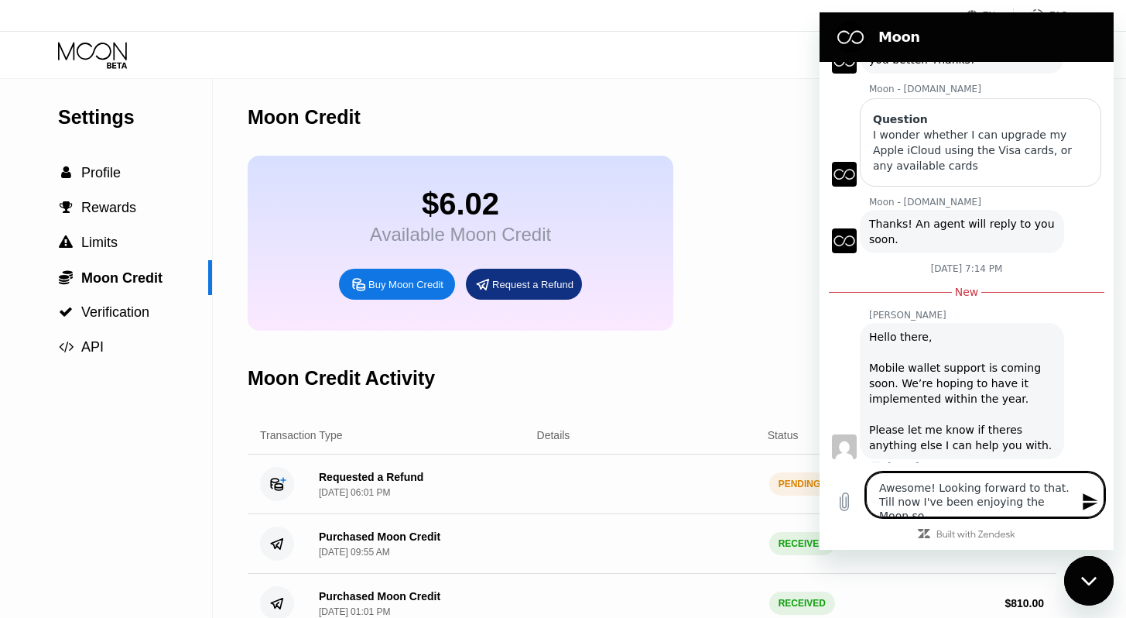
type textarea "Awesome! Looking forward to that. Till now I've been enjoying the Moon so"
type textarea "x"
type textarea "Awesome! Looking forward to that. Till now I've been enjoying the Moon so m"
type textarea "x"
type textarea "Awesome! Looking forward to that. Till now I've been enjoying the Moon so mu"
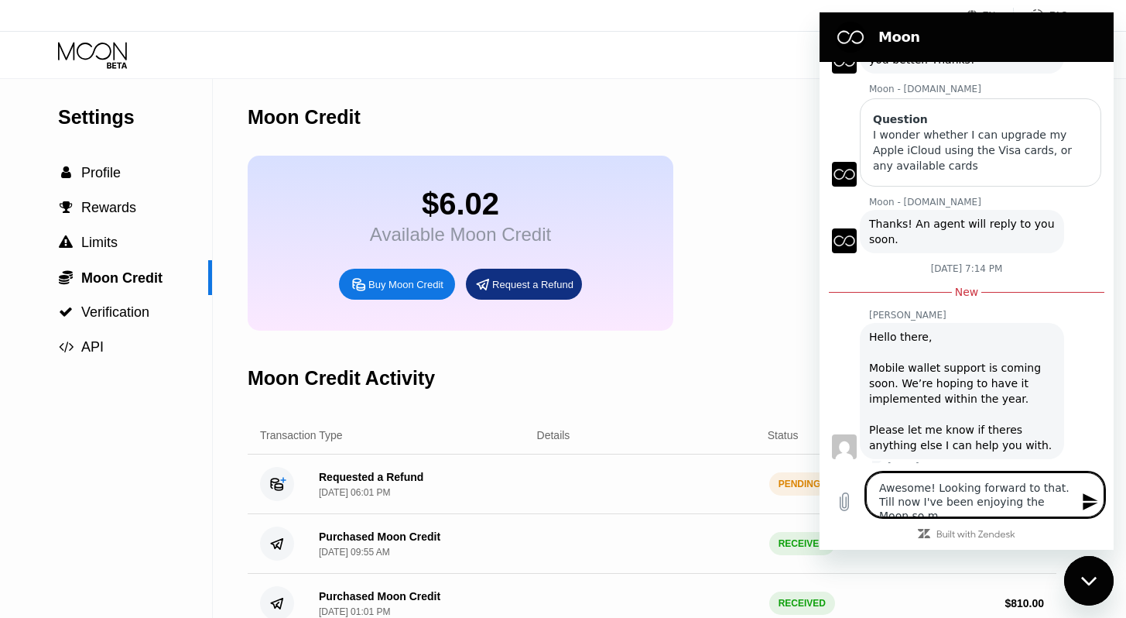
type textarea "x"
type textarea "Awesome! Looking forward to that. Till now I've been enjoying the Moon so muc"
type textarea "x"
type textarea "Awesome! Looking forward to that. Till now I've been enjoying the Moon so much"
type textarea "x"
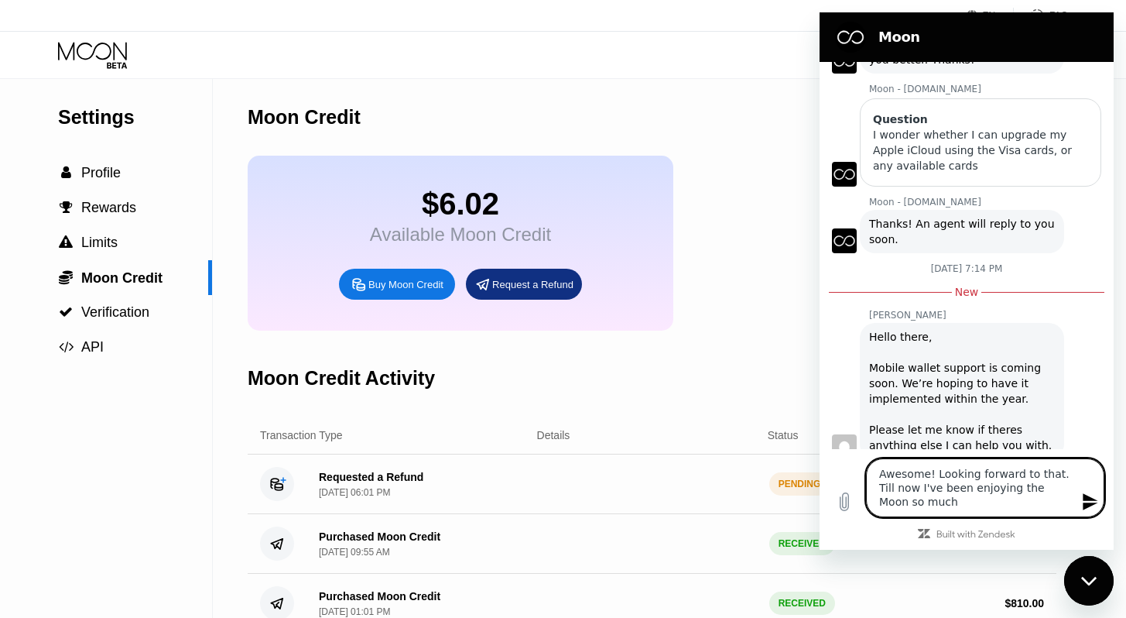
type textarea "Awesome! Looking forward to that. Till now, I've been enjoying the Moon so much"
type textarea "x"
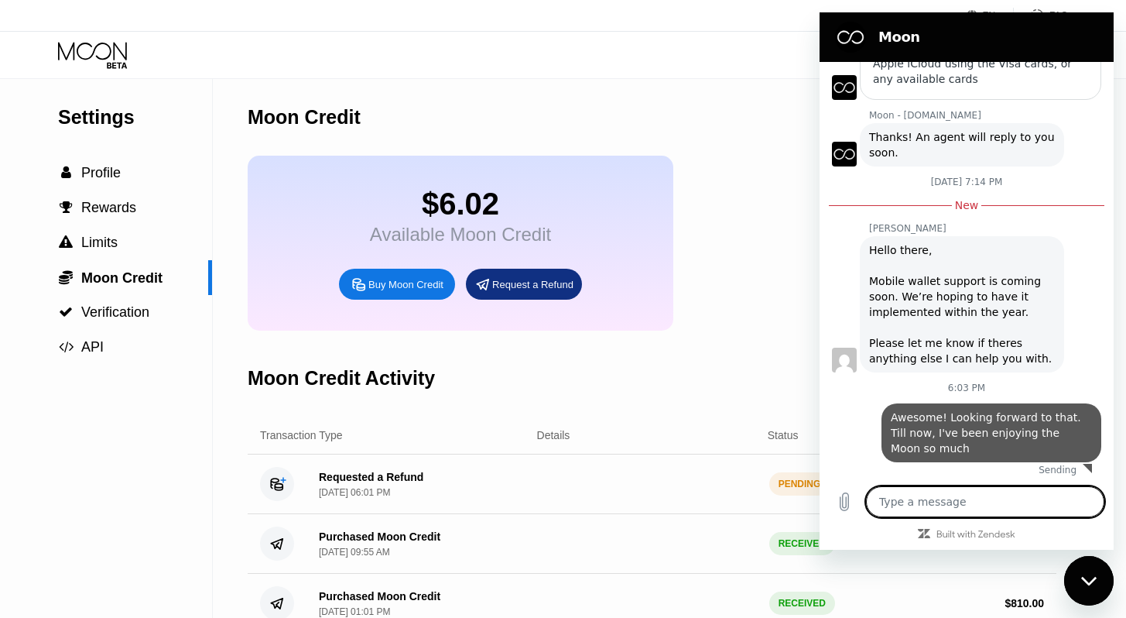
type textarea "x"
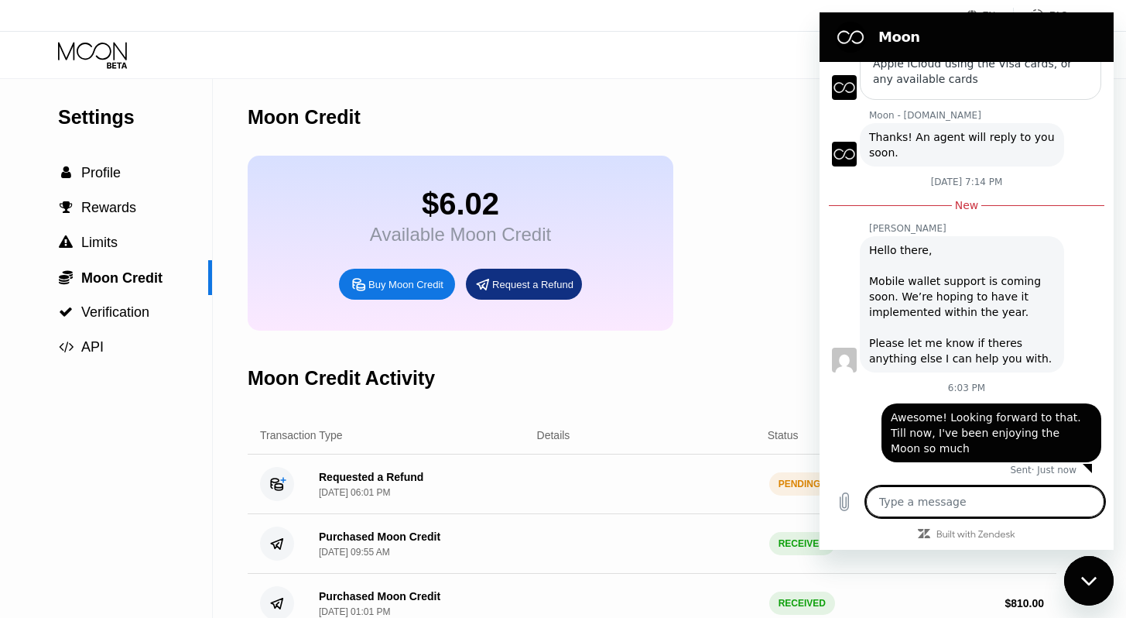
scroll to position [745, 0]
